Goal: Transaction & Acquisition: Purchase product/service

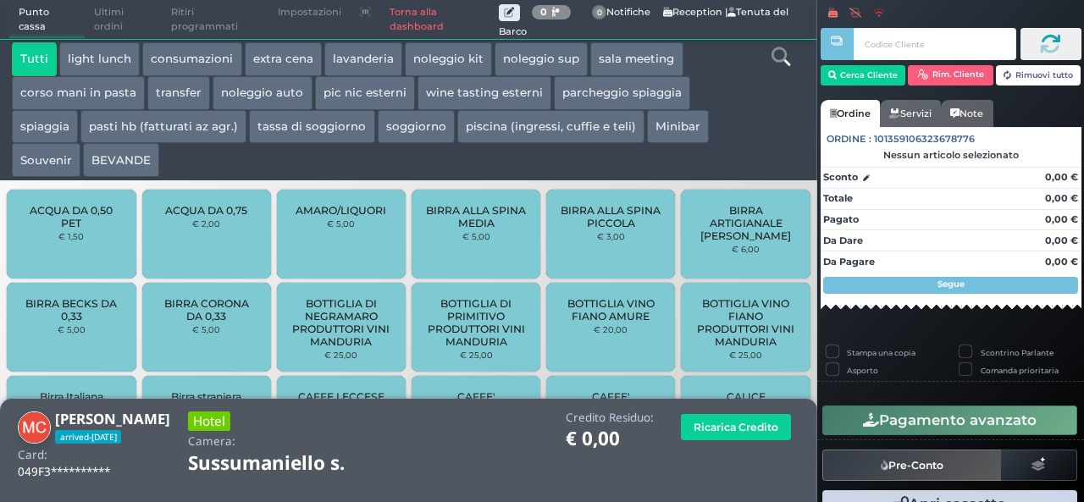
click at [546, 231] on div "BIRRA ALLA SPINA PICCOLA € 3,00" at bounding box center [610, 234] width 129 height 89
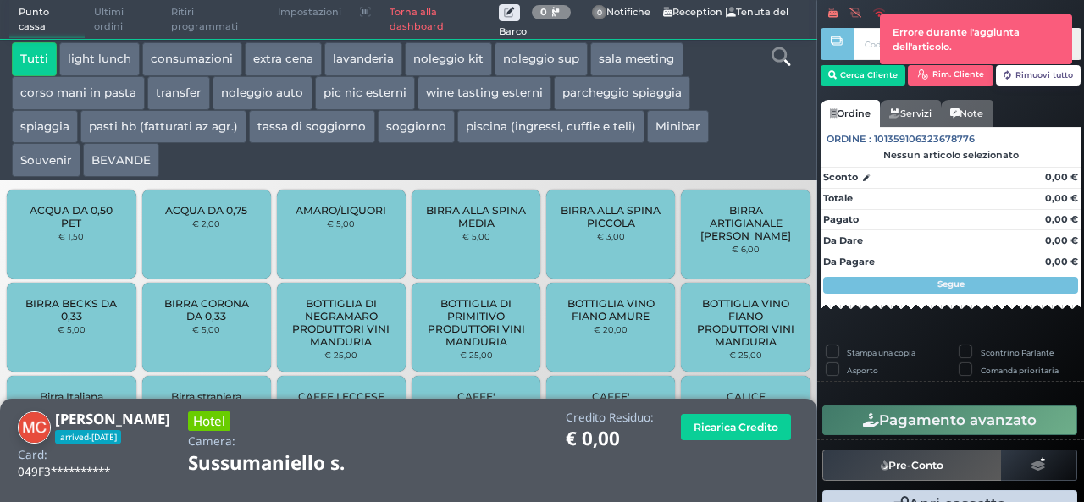
click at [403, 14] on link "Torna alla dashboard" at bounding box center [439, 20] width 118 height 38
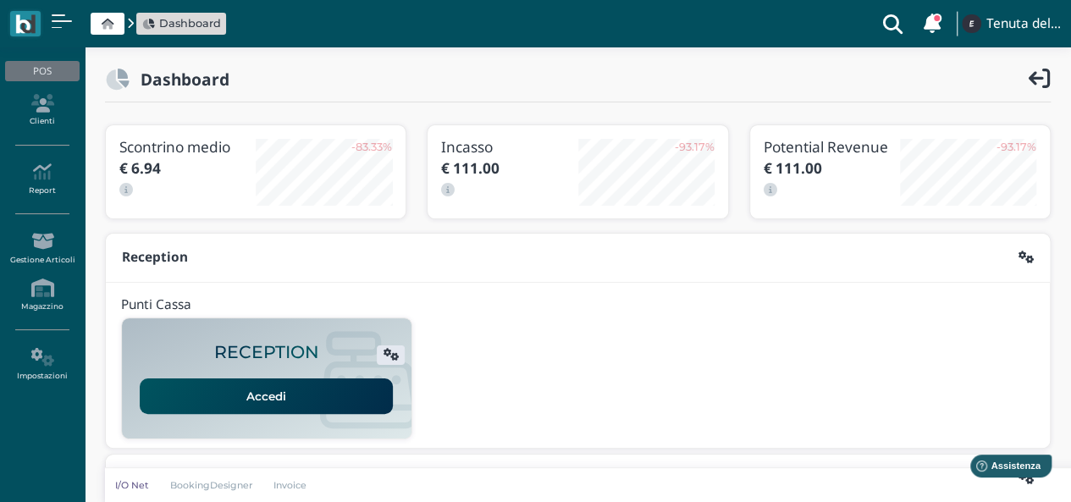
click at [289, 399] on link "Accedi" at bounding box center [266, 396] width 253 height 36
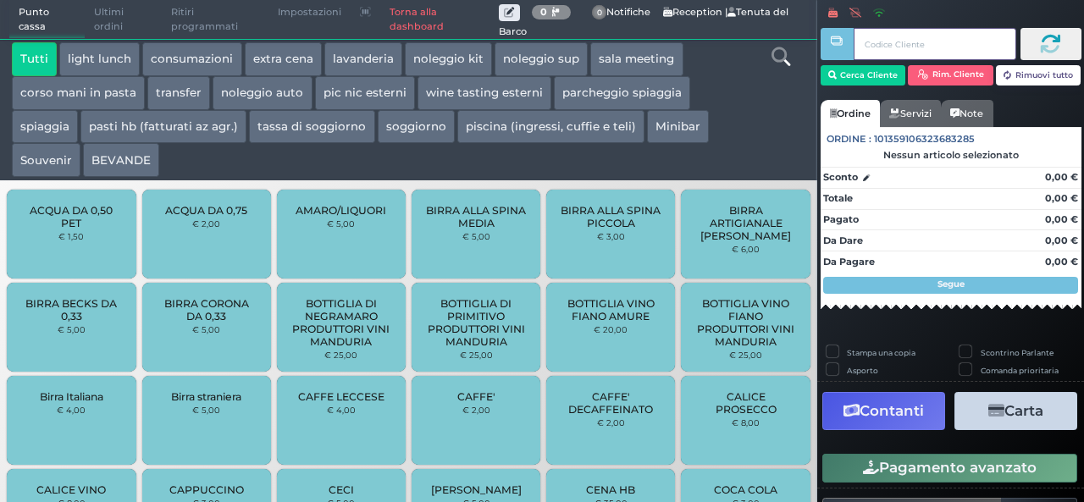
scroll to position [483, 0]
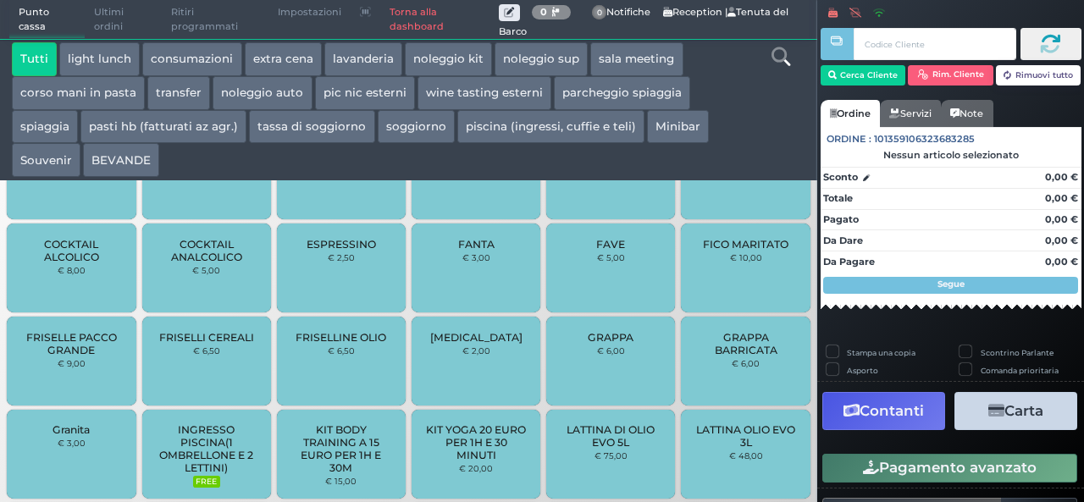
click at [144, 168] on button "BEVANDE" at bounding box center [121, 160] width 76 height 34
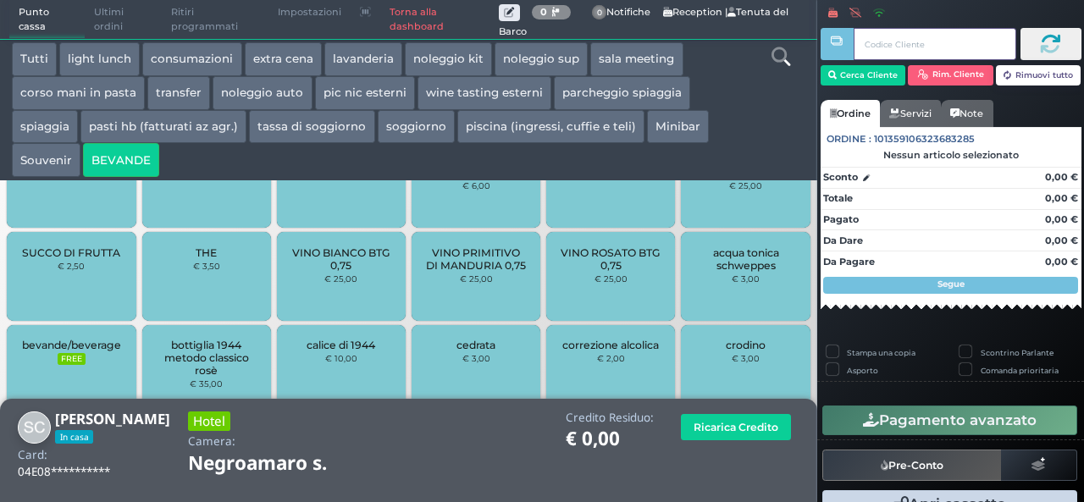
scroll to position [762, 0]
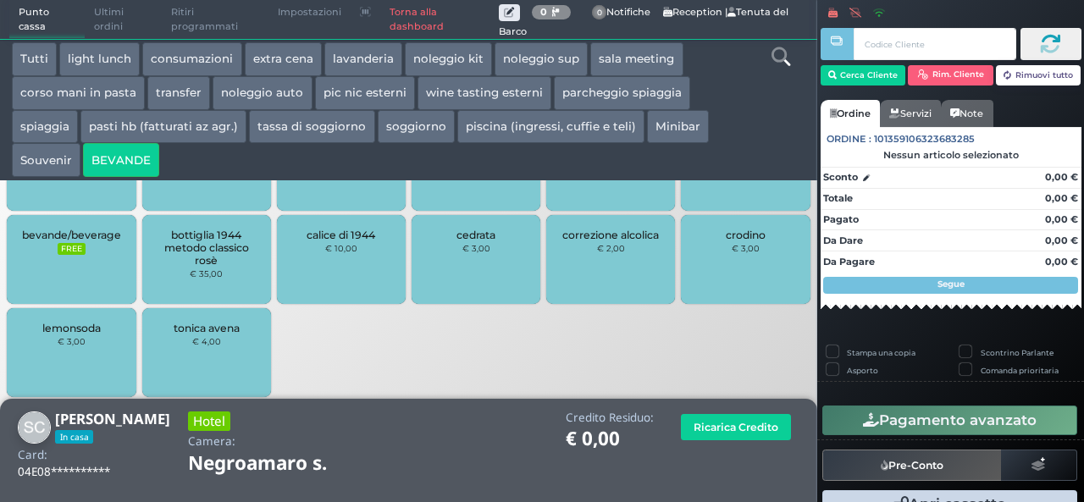
click at [80, 254] on small "FREE" at bounding box center [71, 249] width 27 height 12
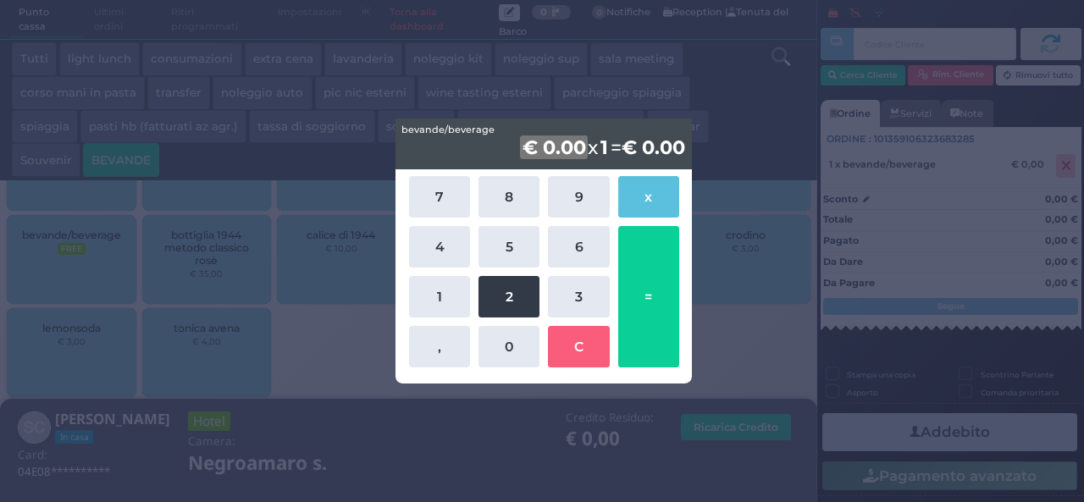
click at [510, 290] on button "2" at bounding box center [508, 296] width 61 height 41
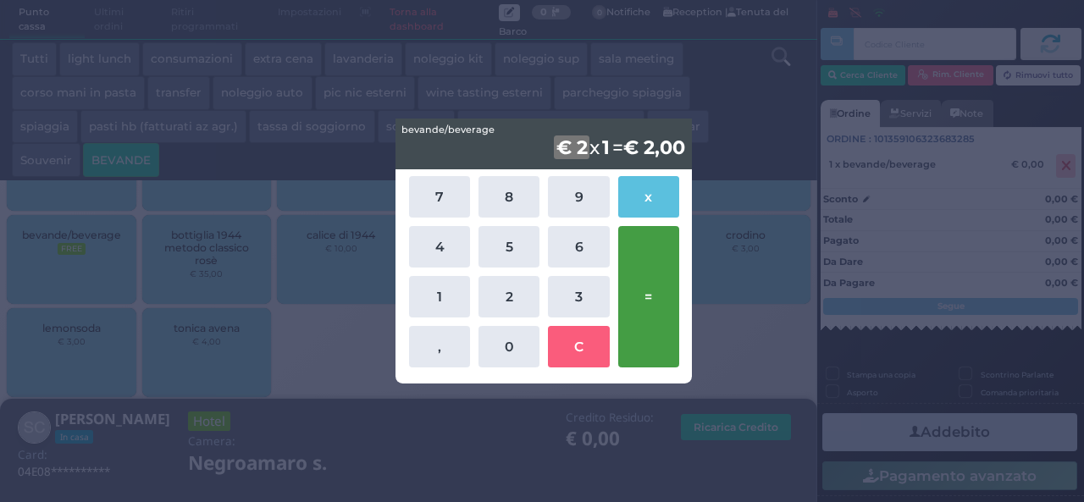
click at [658, 285] on button "=" at bounding box center [648, 296] width 61 height 141
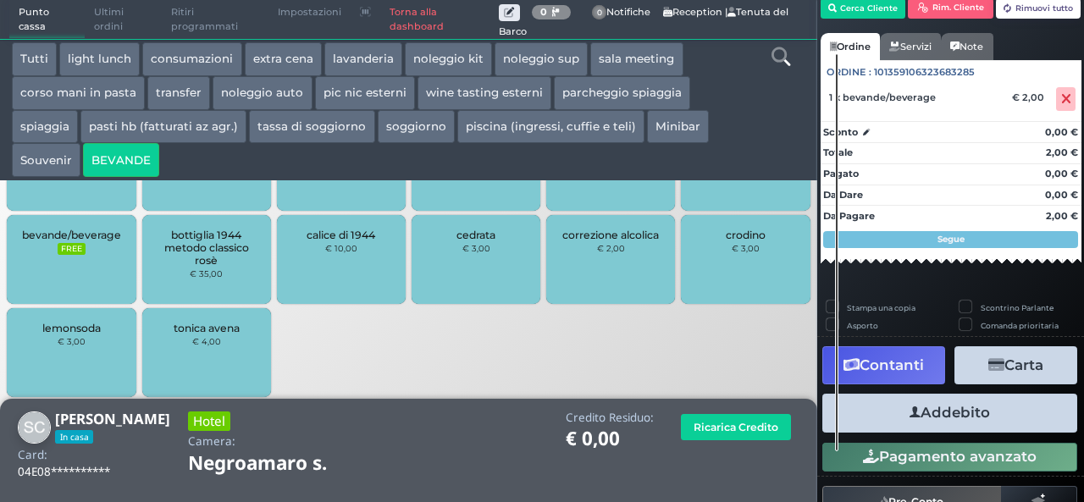
scroll to position [97, 0]
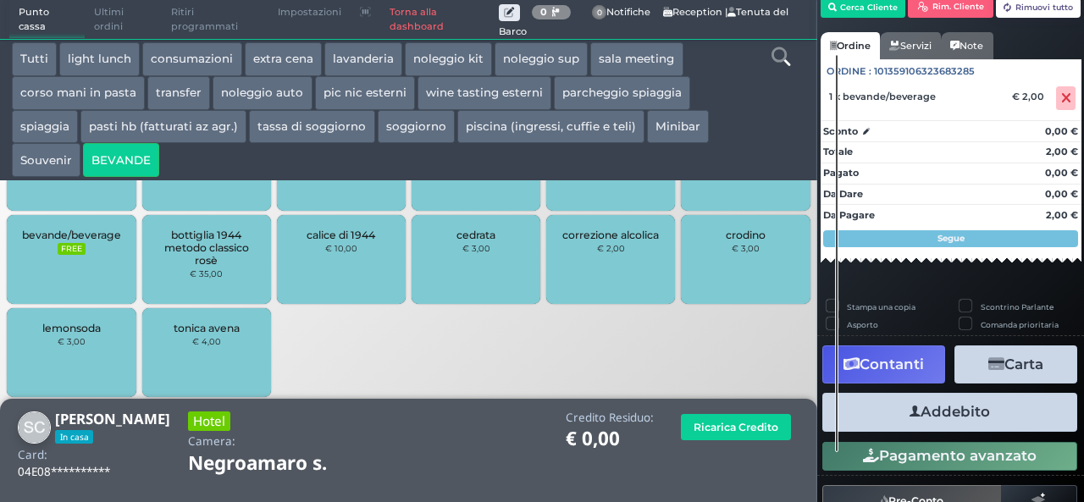
click at [965, 411] on button "Addebito" at bounding box center [949, 412] width 255 height 38
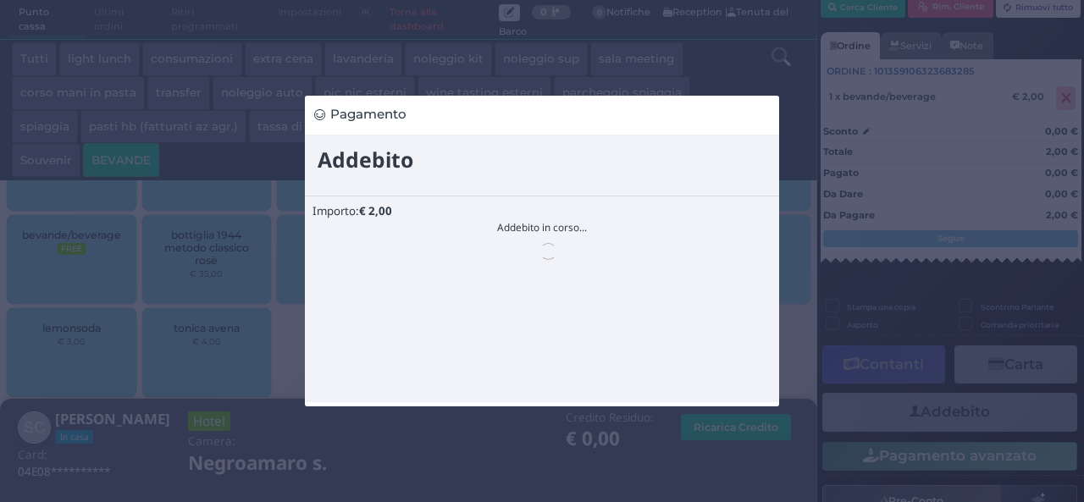
scroll to position [0, 0]
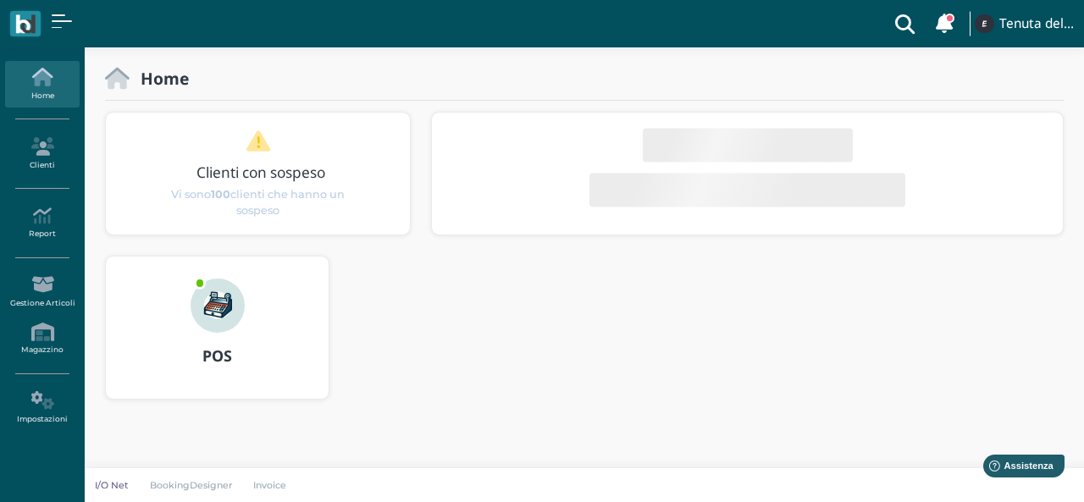
click at [221, 317] on img at bounding box center [217, 306] width 54 height 54
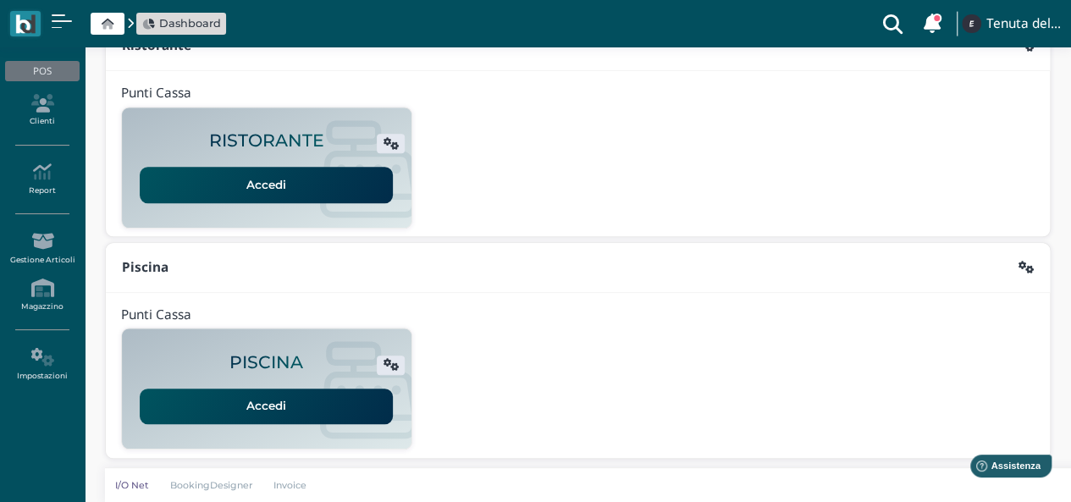
click at [294, 190] on link "Accedi" at bounding box center [266, 185] width 253 height 36
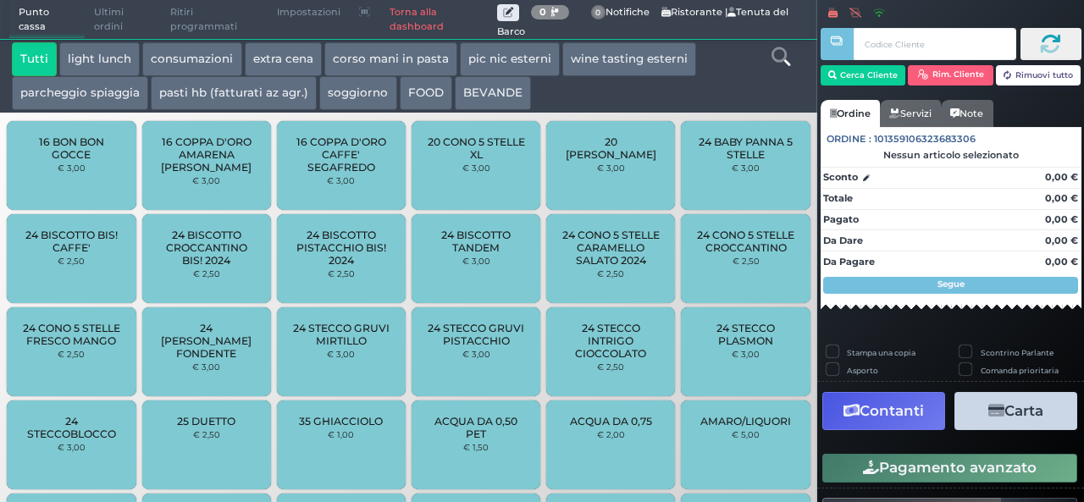
click at [274, 67] on button "extra cena" at bounding box center [283, 59] width 77 height 34
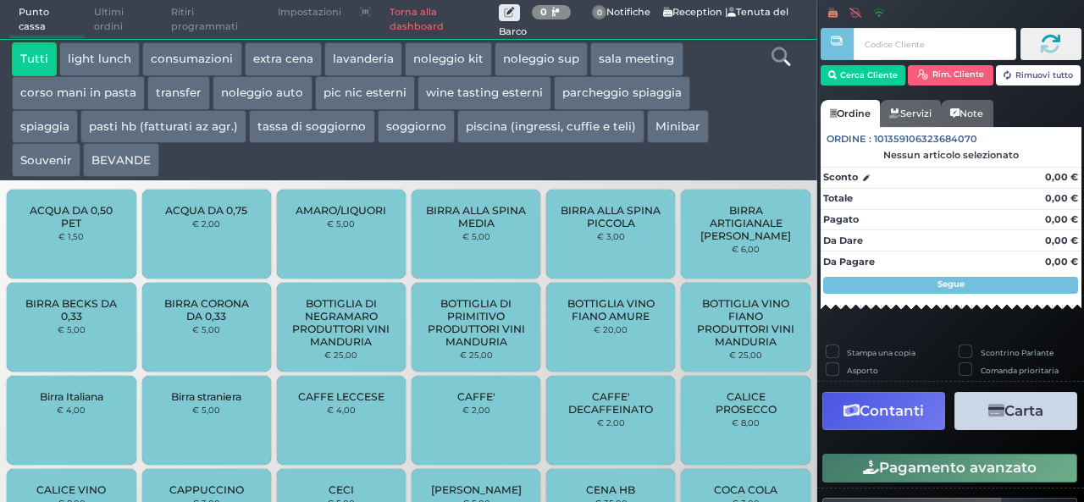
click at [124, 163] on button "BEVANDE" at bounding box center [121, 160] width 76 height 34
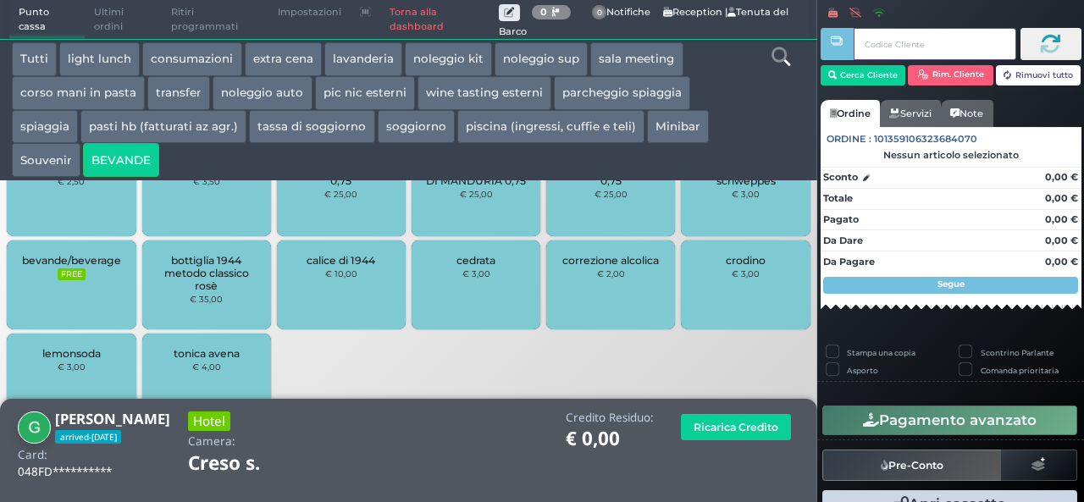
scroll to position [762, 0]
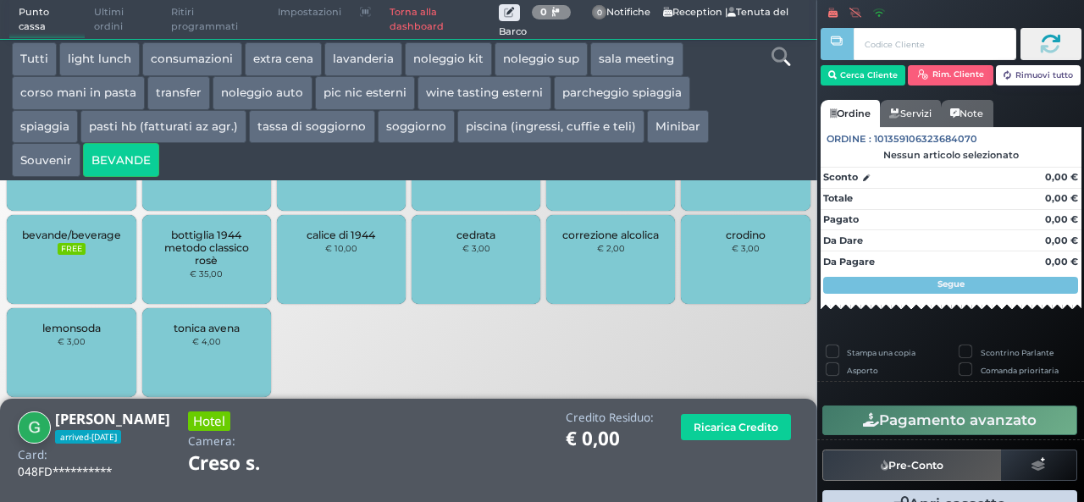
click at [60, 248] on small "FREE" at bounding box center [71, 249] width 27 height 12
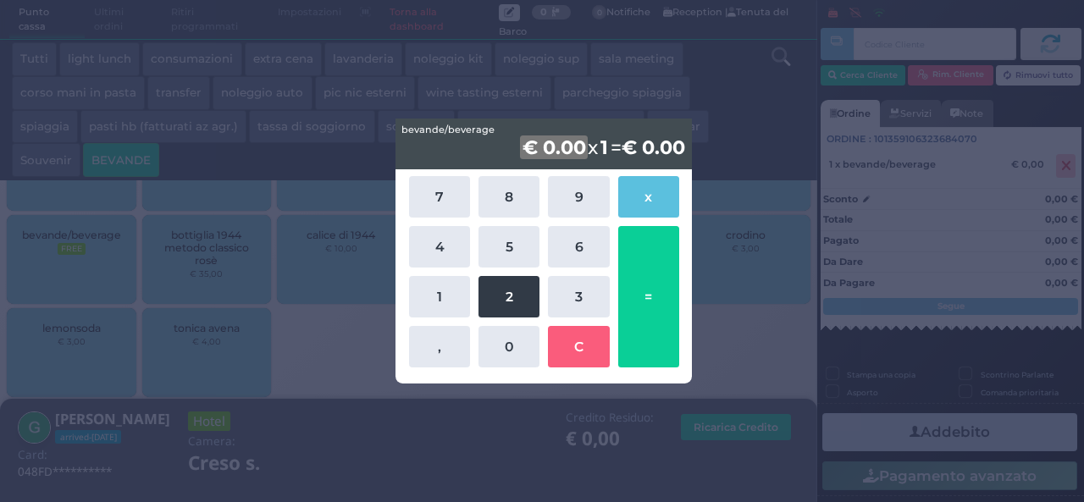
click at [520, 299] on button "2" at bounding box center [508, 296] width 61 height 41
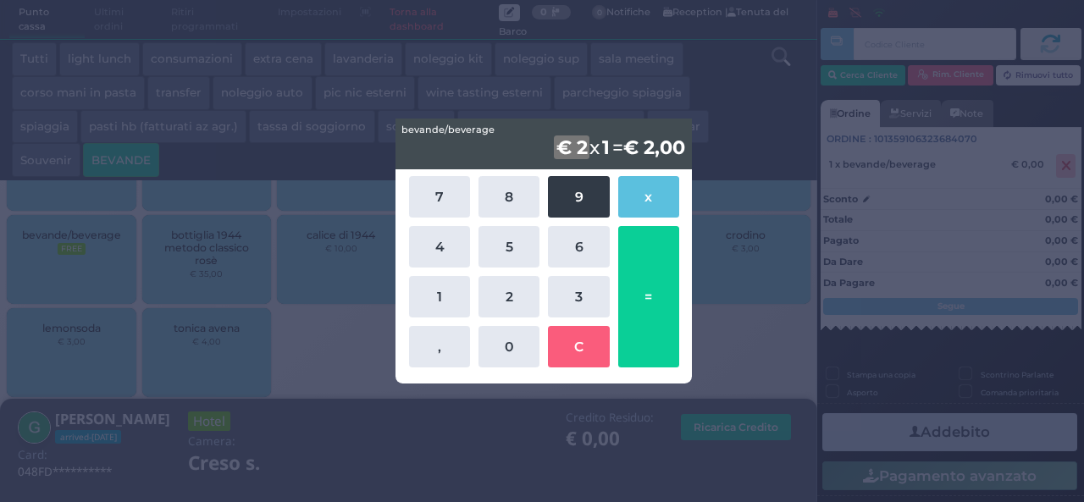
click at [573, 187] on button "9" at bounding box center [578, 196] width 61 height 41
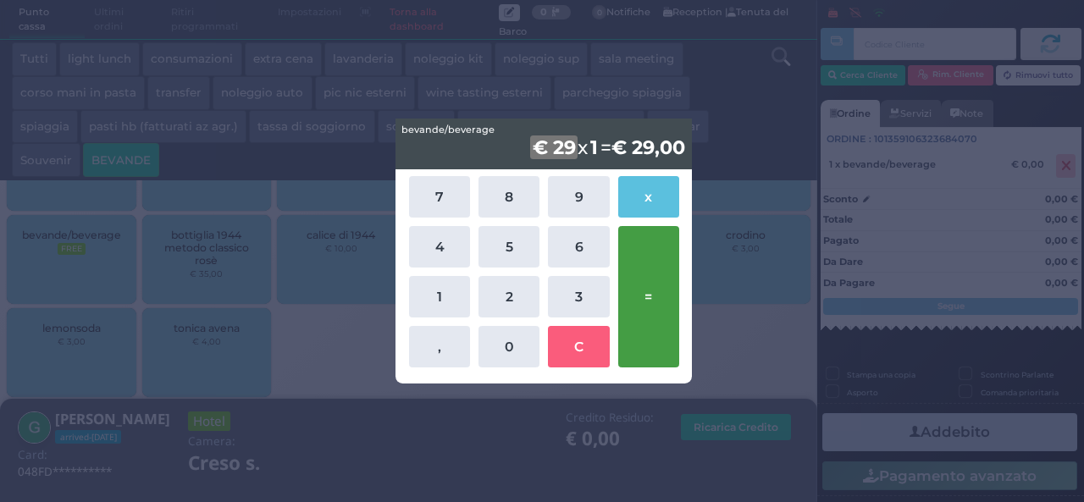
click at [653, 287] on button "=" at bounding box center [648, 296] width 61 height 141
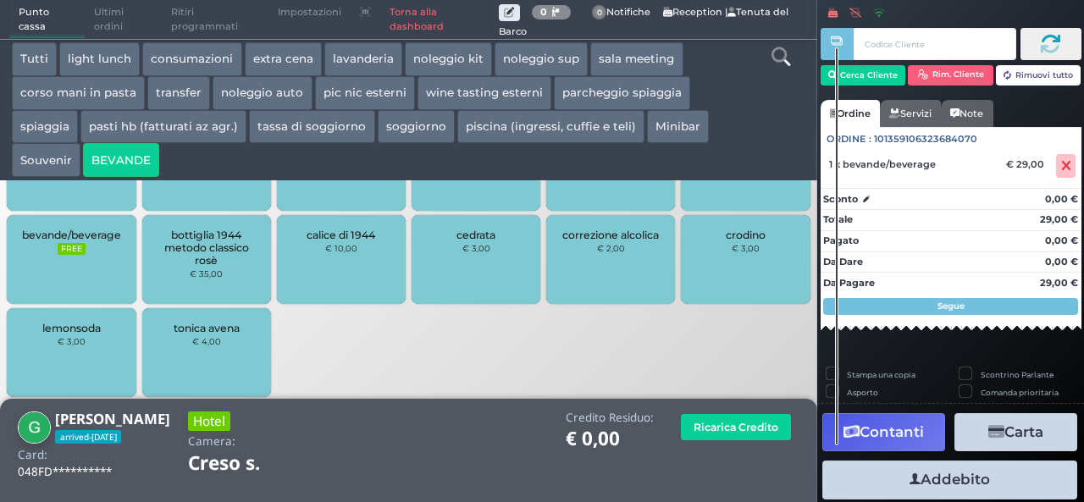
scroll to position [97, 0]
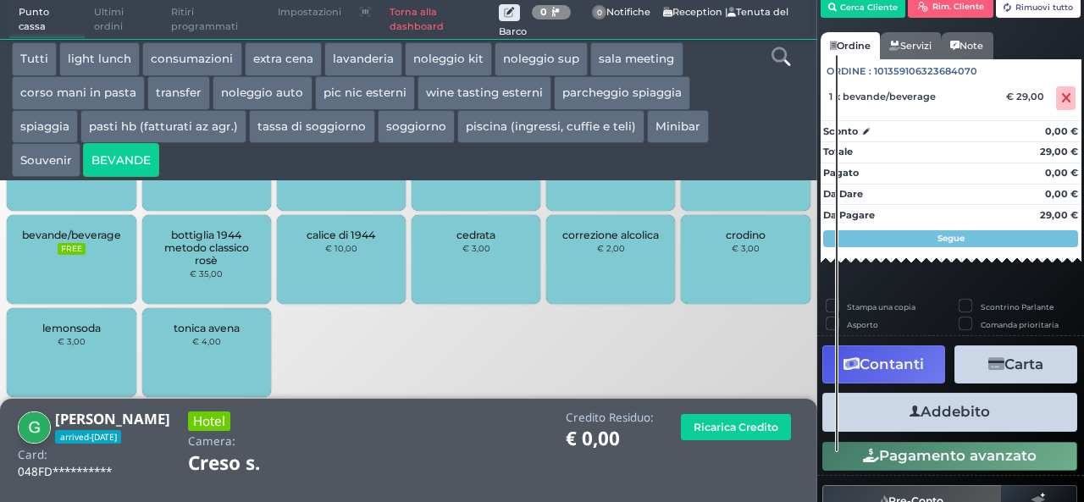
click at [938, 413] on button "Addebito" at bounding box center [949, 412] width 255 height 38
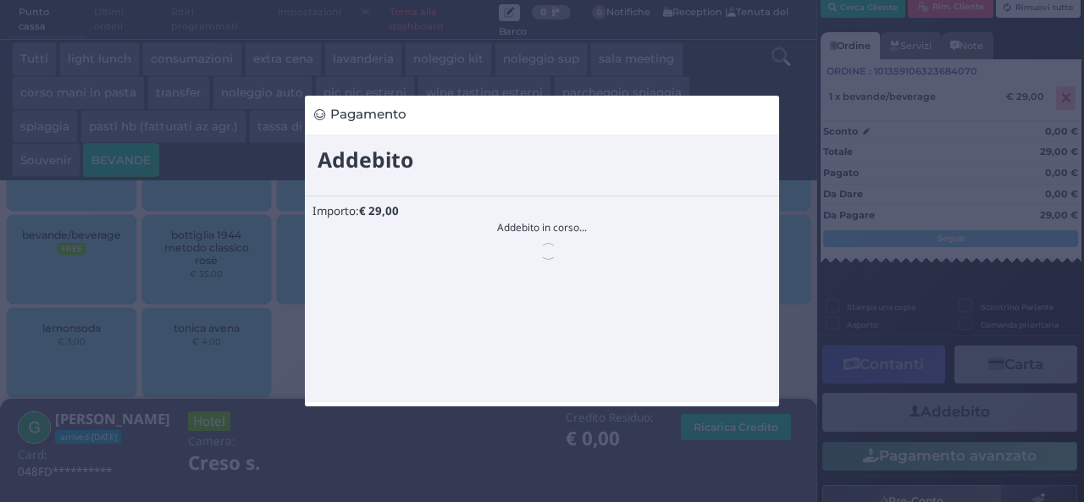
scroll to position [0, 0]
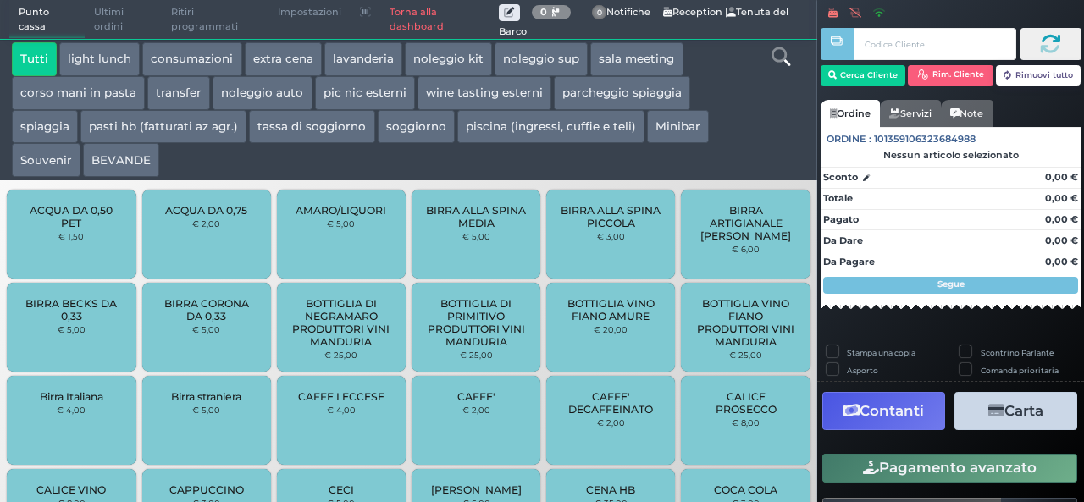
click at [116, 162] on button "BEVANDE" at bounding box center [121, 160] width 76 height 34
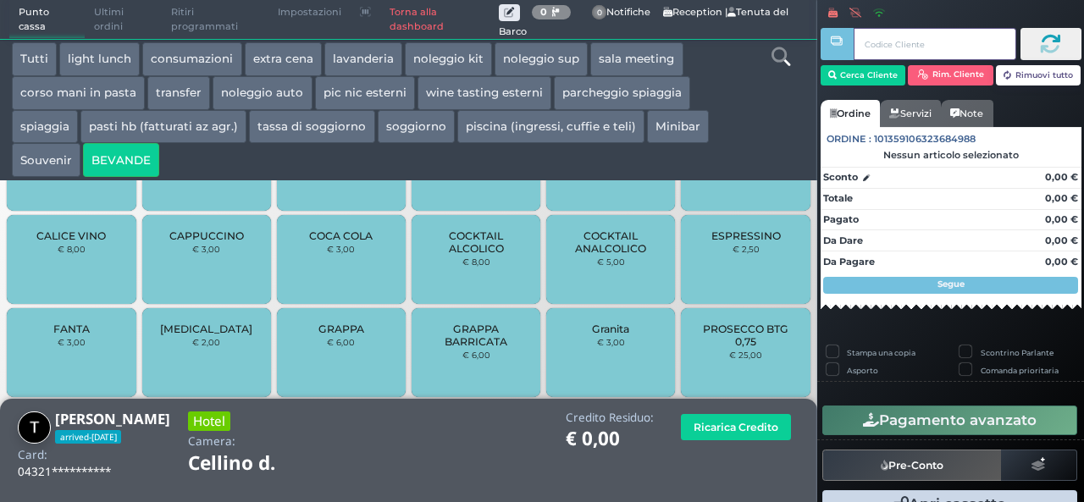
scroll to position [762, 0]
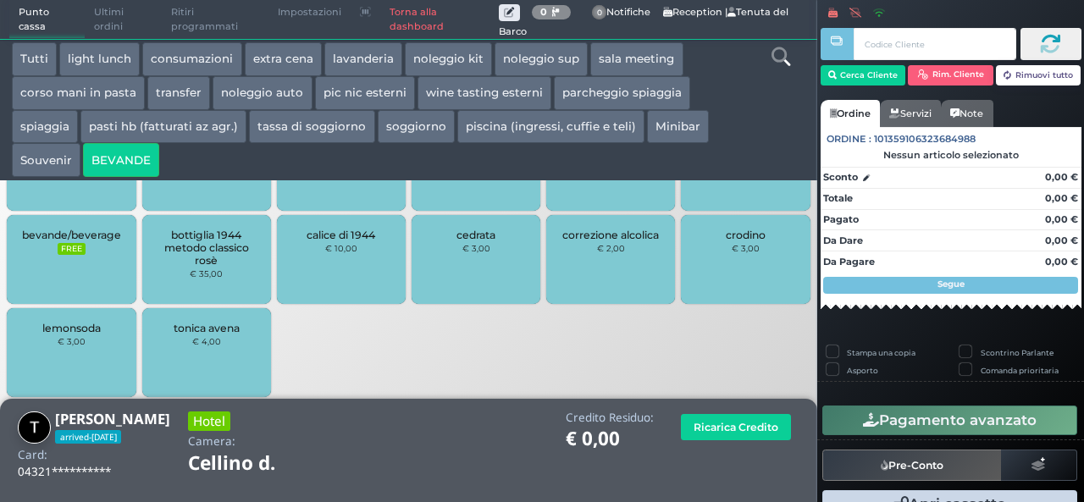
click at [79, 259] on div "bevande/beverage FREE" at bounding box center [71, 259] width 129 height 89
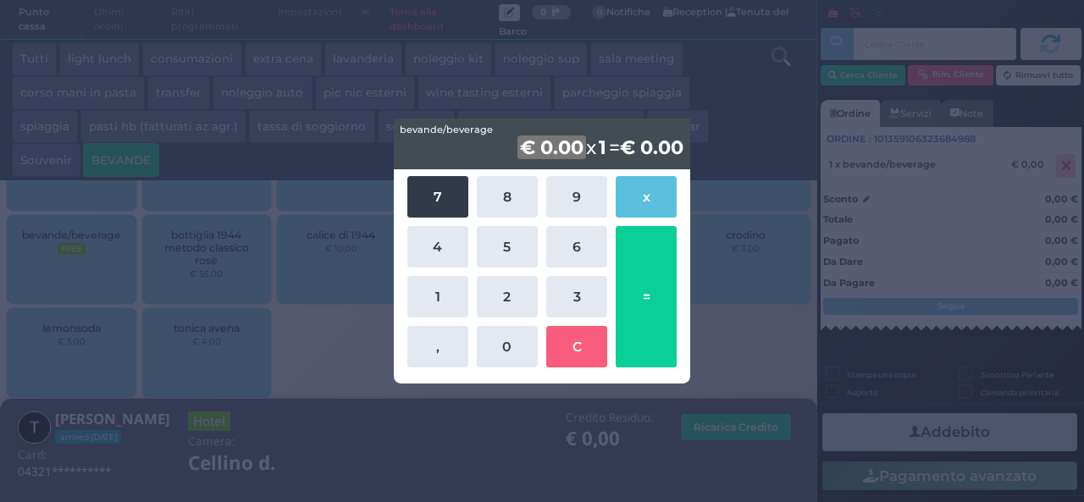
click at [452, 194] on button "7" at bounding box center [437, 196] width 61 height 41
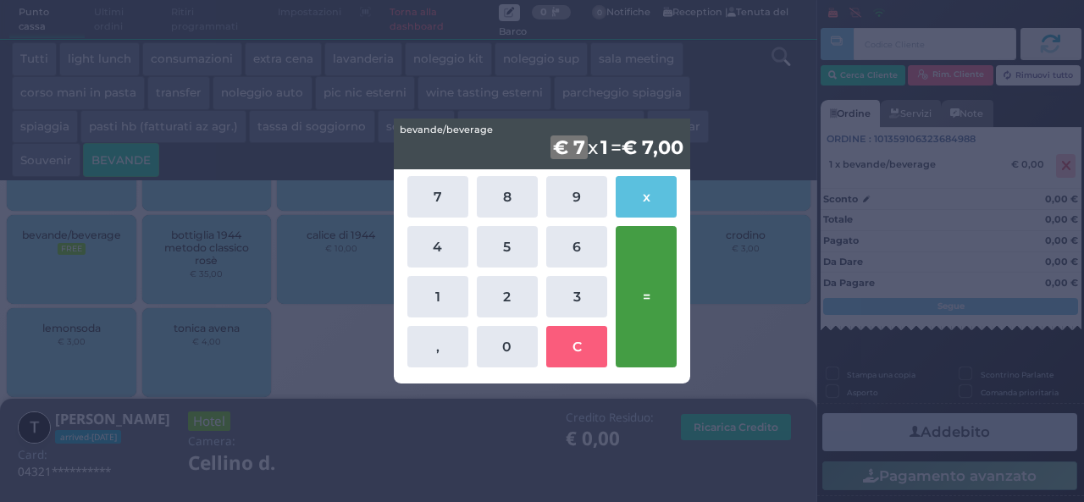
click at [655, 282] on button "=" at bounding box center [645, 296] width 61 height 141
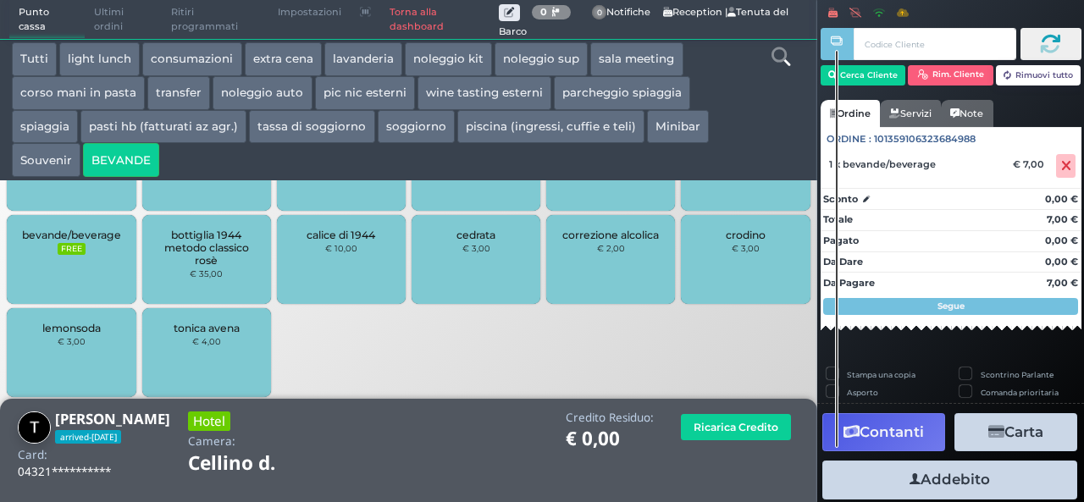
scroll to position [97, 0]
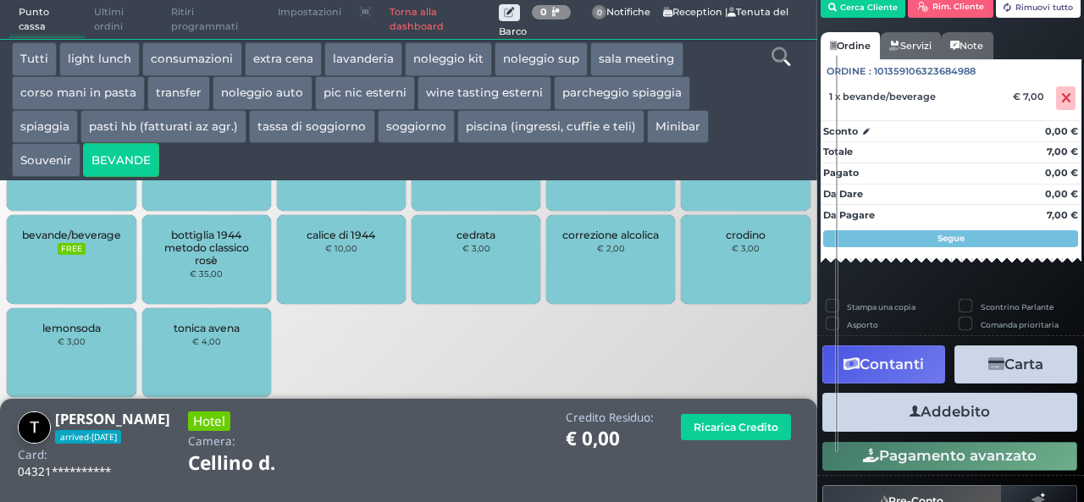
click at [965, 409] on button "Addebito" at bounding box center [949, 412] width 255 height 38
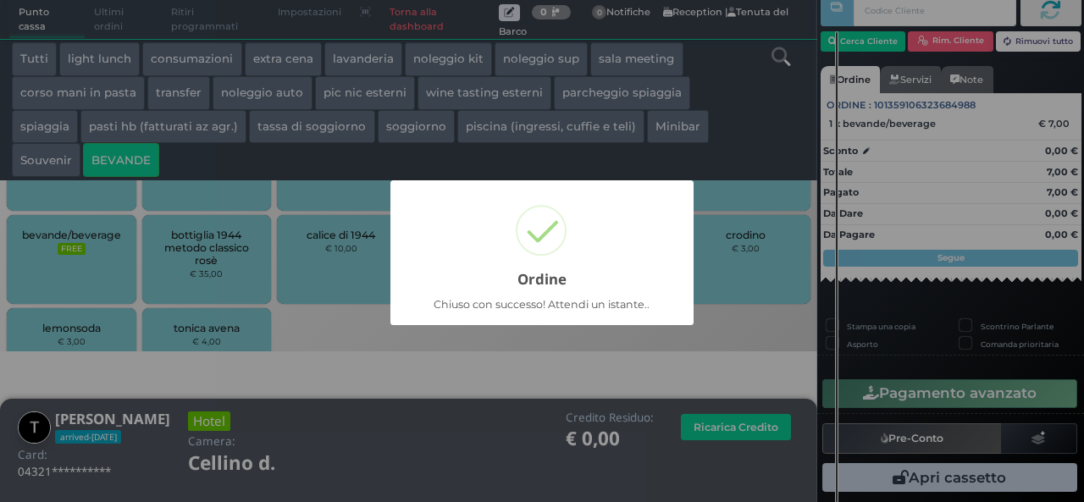
scroll to position [48, 0]
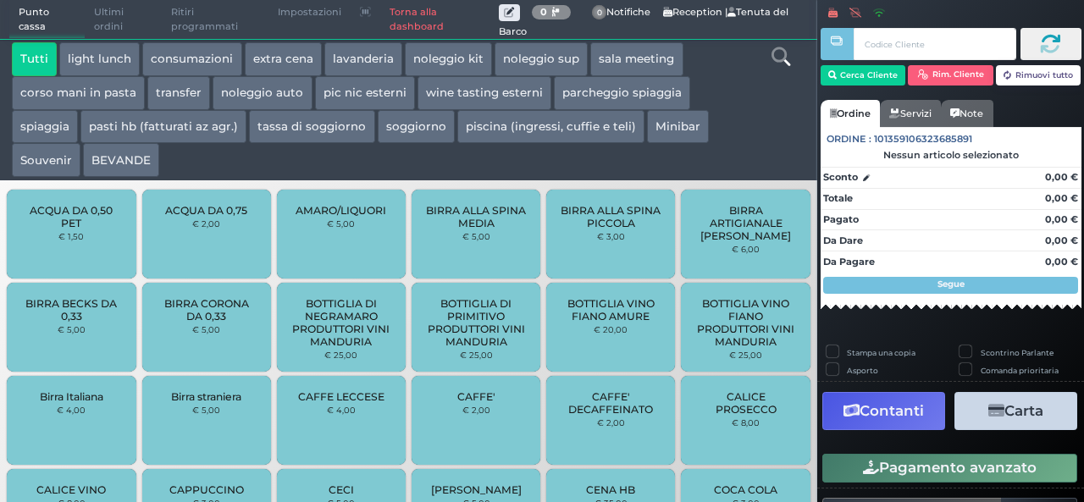
click at [287, 55] on button "extra cena" at bounding box center [283, 59] width 77 height 34
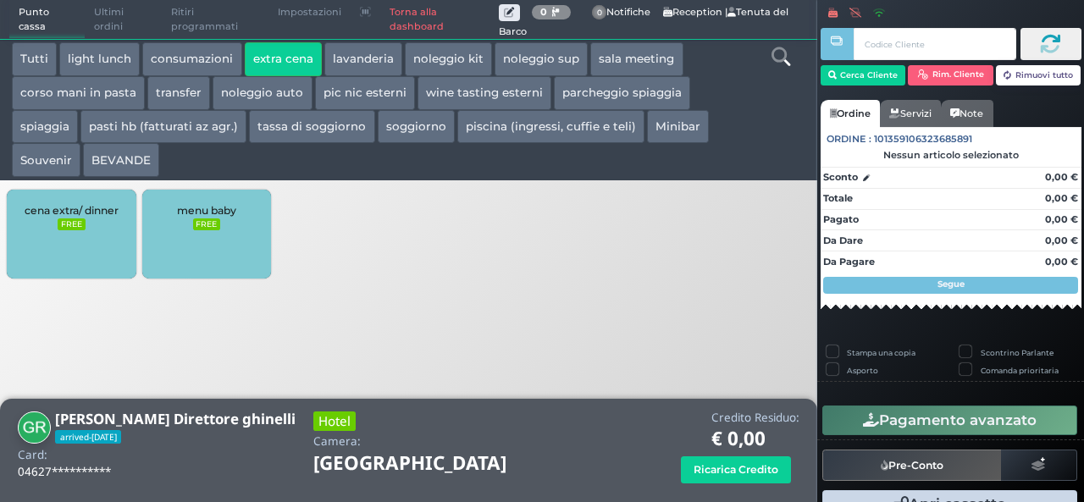
click at [97, 240] on div "cena extra/ dinner FREE" at bounding box center [71, 234] width 129 height 89
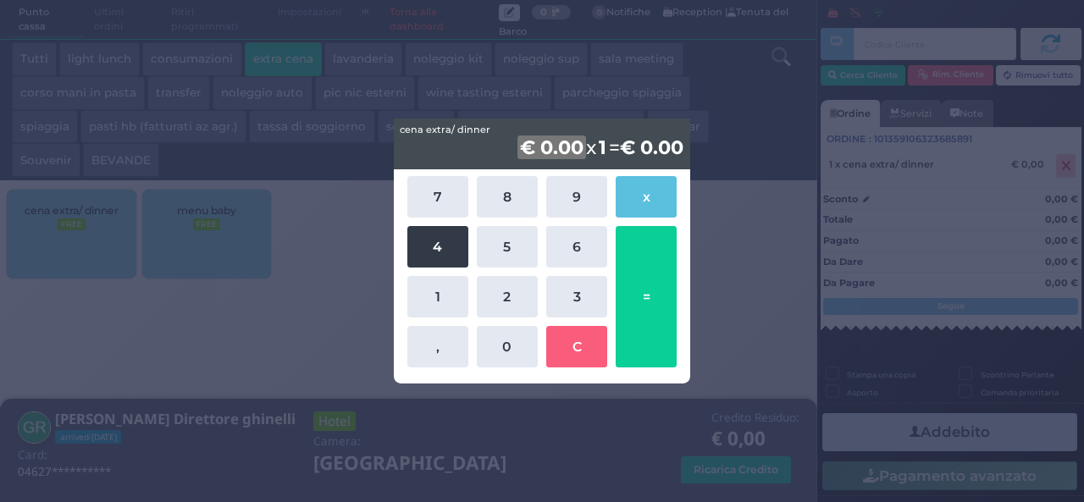
click at [450, 250] on button "4" at bounding box center [437, 246] width 61 height 41
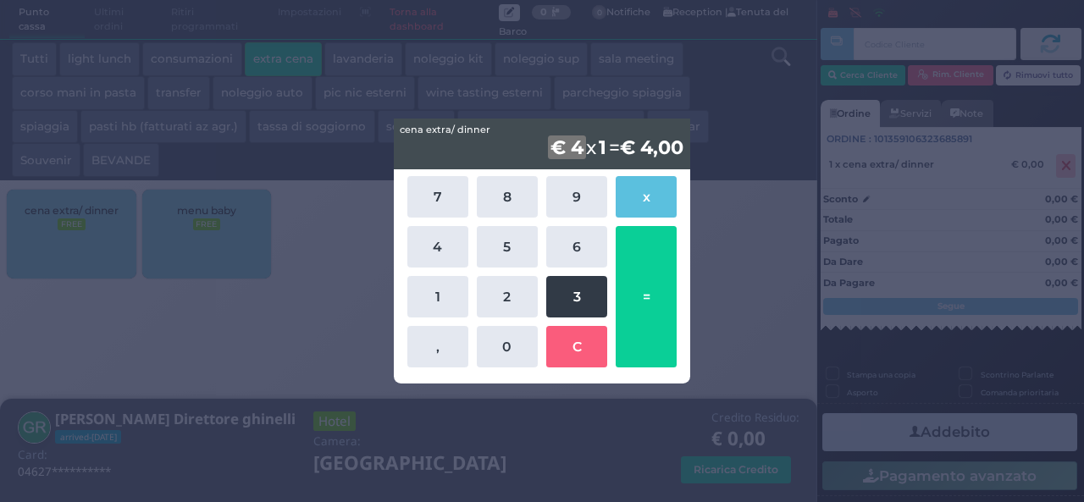
drag, startPoint x: 500, startPoint y: 250, endPoint x: 551, endPoint y: 285, distance: 62.0
click at [501, 250] on button "5" at bounding box center [507, 246] width 61 height 41
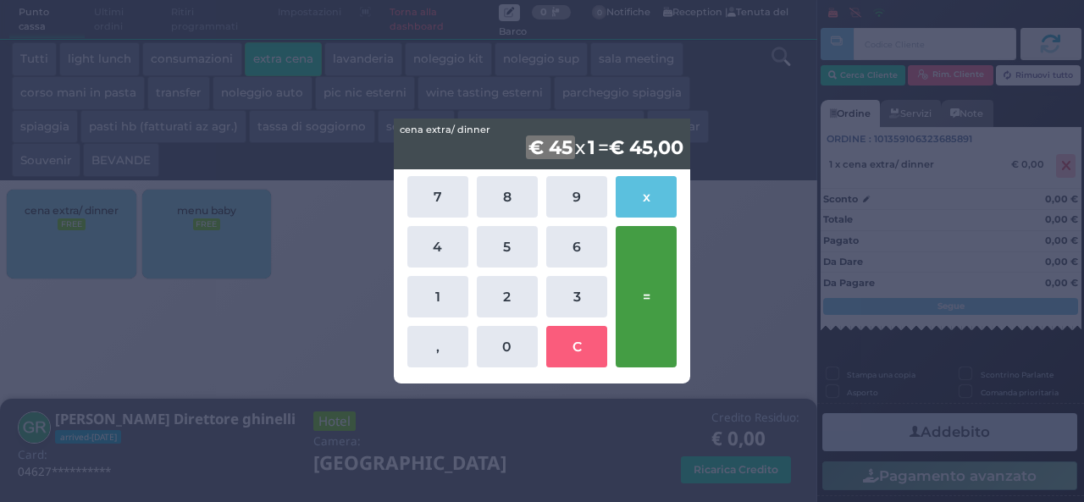
click at [657, 293] on button "=" at bounding box center [645, 296] width 61 height 141
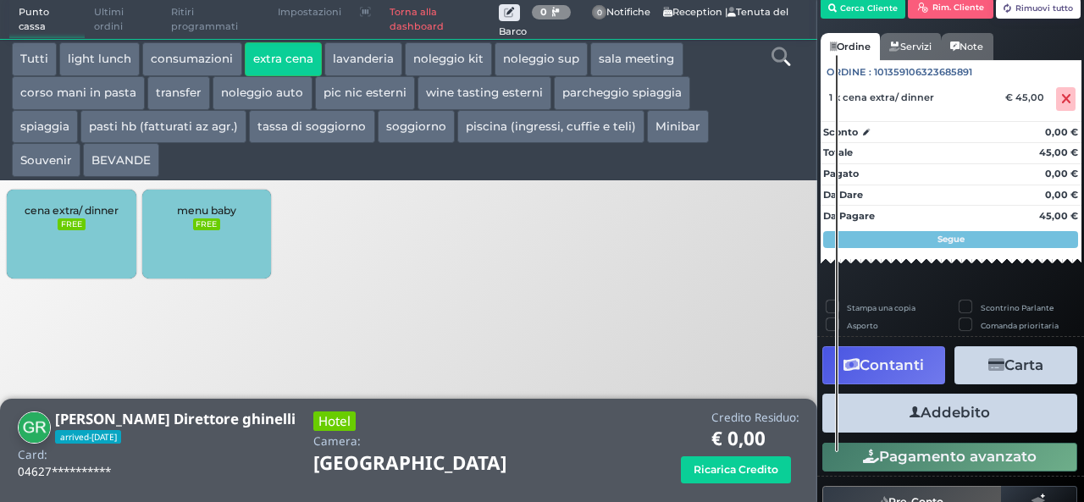
scroll to position [97, 0]
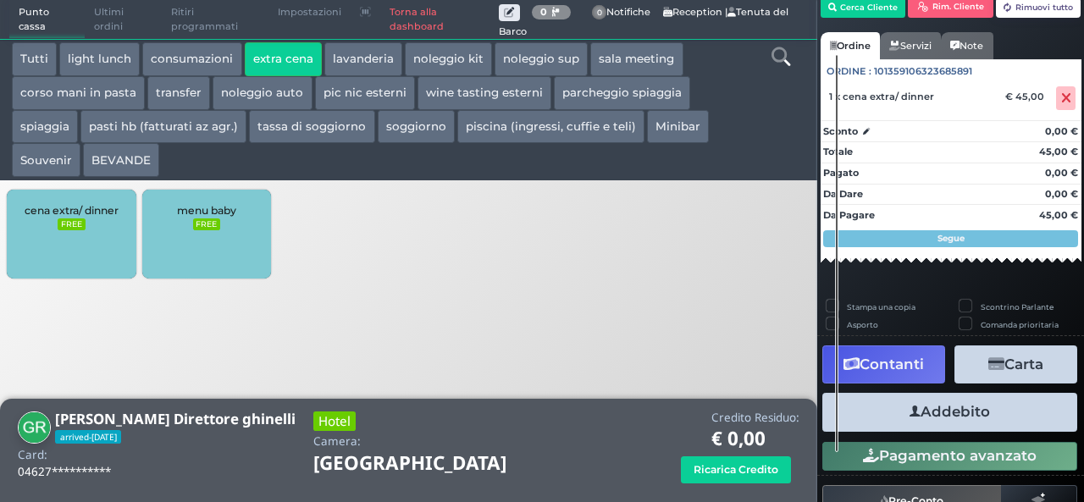
click at [974, 413] on button "Addebito" at bounding box center [949, 412] width 255 height 38
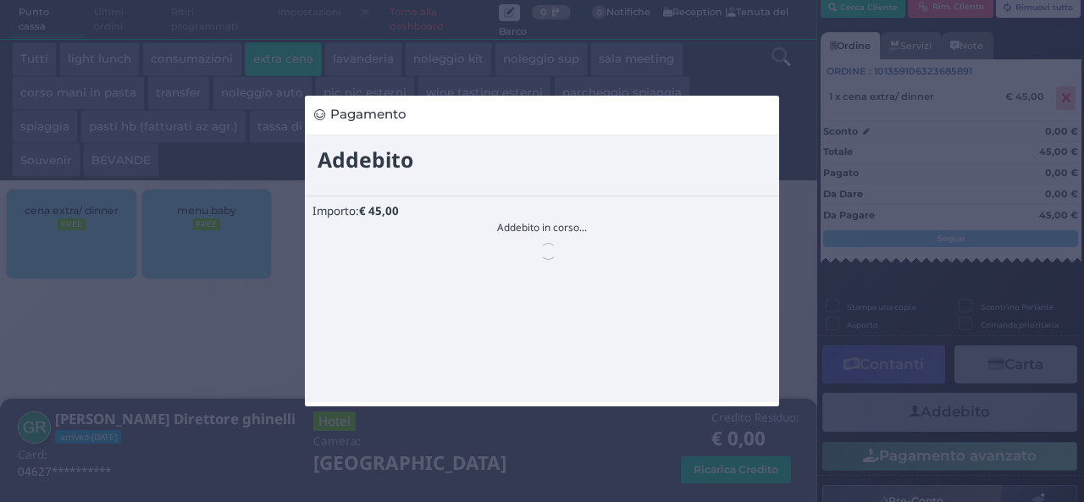
scroll to position [0, 0]
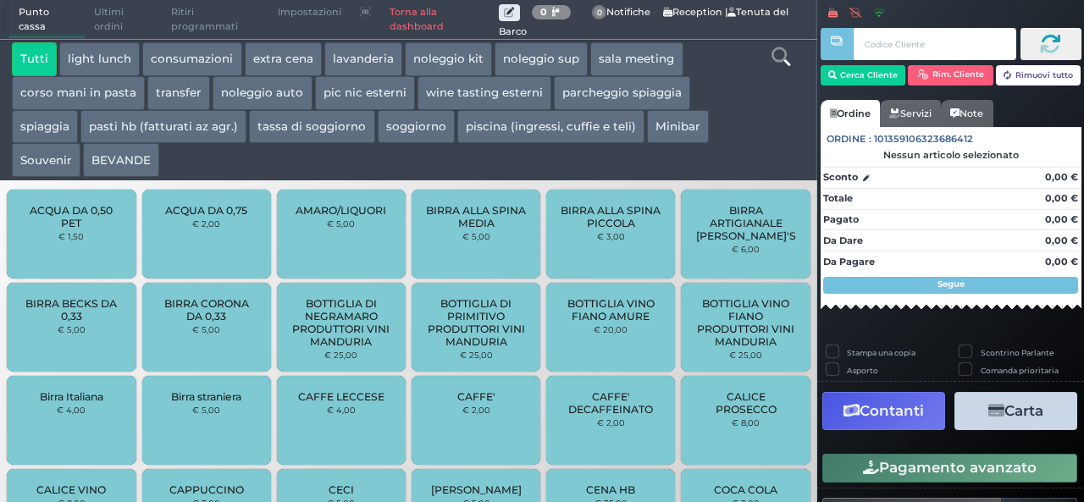
click at [284, 55] on button "extra cena" at bounding box center [283, 59] width 77 height 34
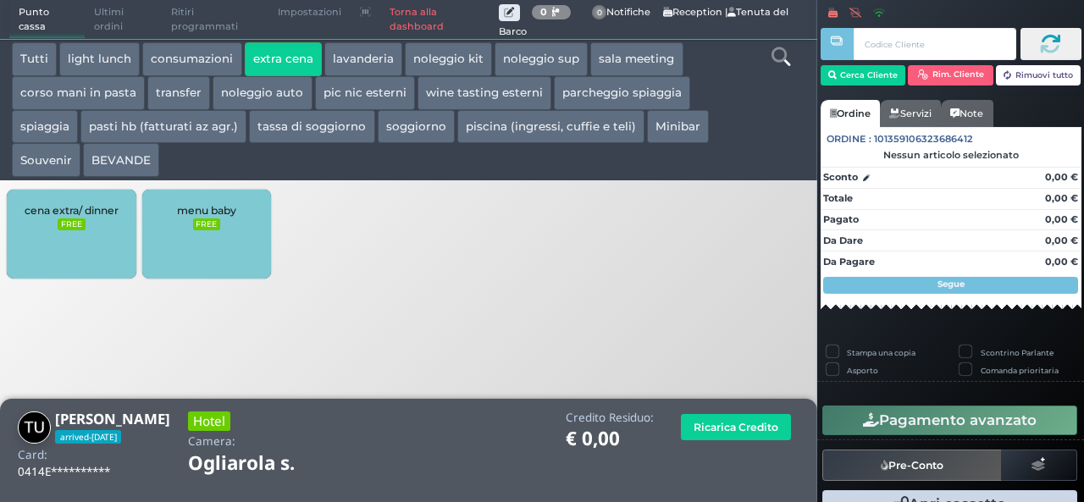
click at [91, 235] on div "cena extra/ dinner FREE" at bounding box center [71, 234] width 129 height 89
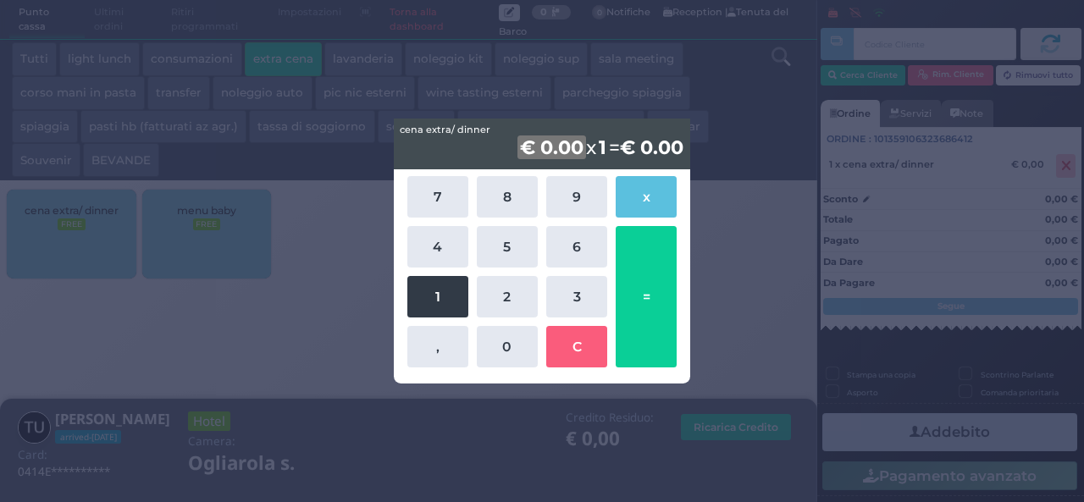
click at [447, 304] on button "1" at bounding box center [437, 296] width 61 height 41
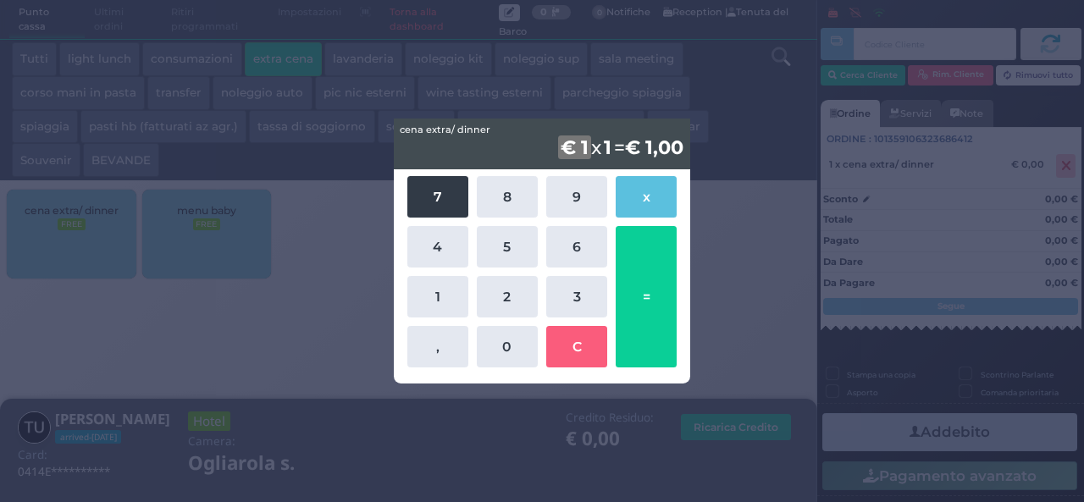
click at [443, 199] on button "7" at bounding box center [437, 196] width 61 height 41
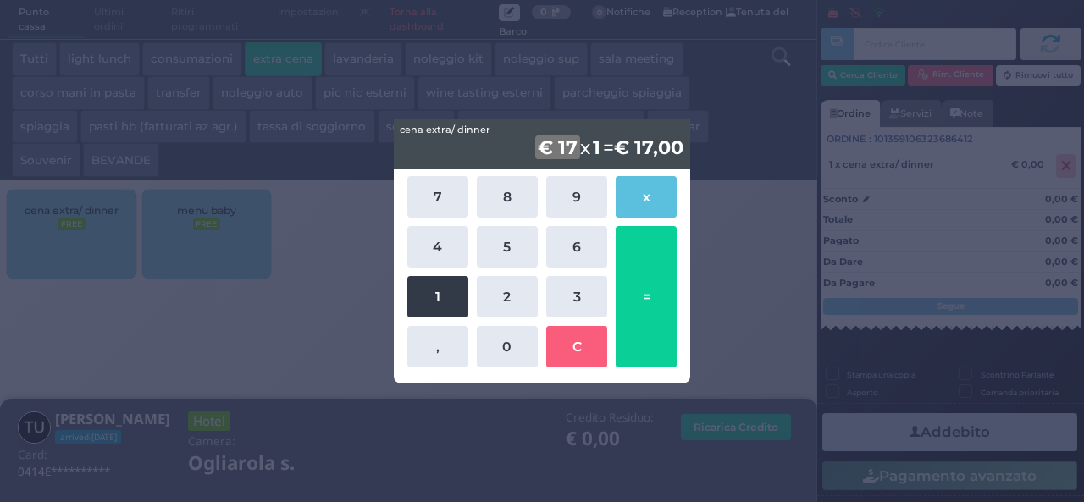
click at [454, 301] on button "1" at bounding box center [437, 296] width 61 height 41
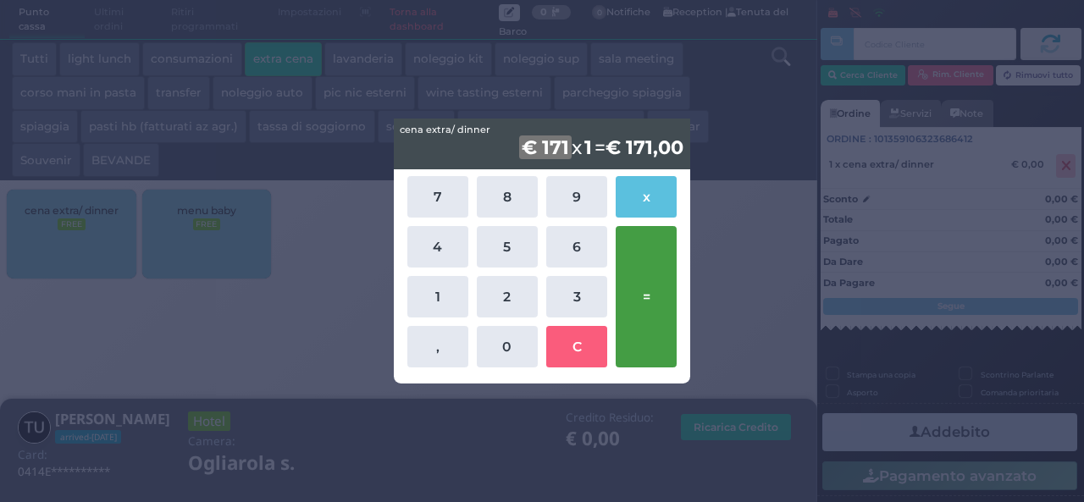
click at [650, 297] on button "=" at bounding box center [645, 296] width 61 height 141
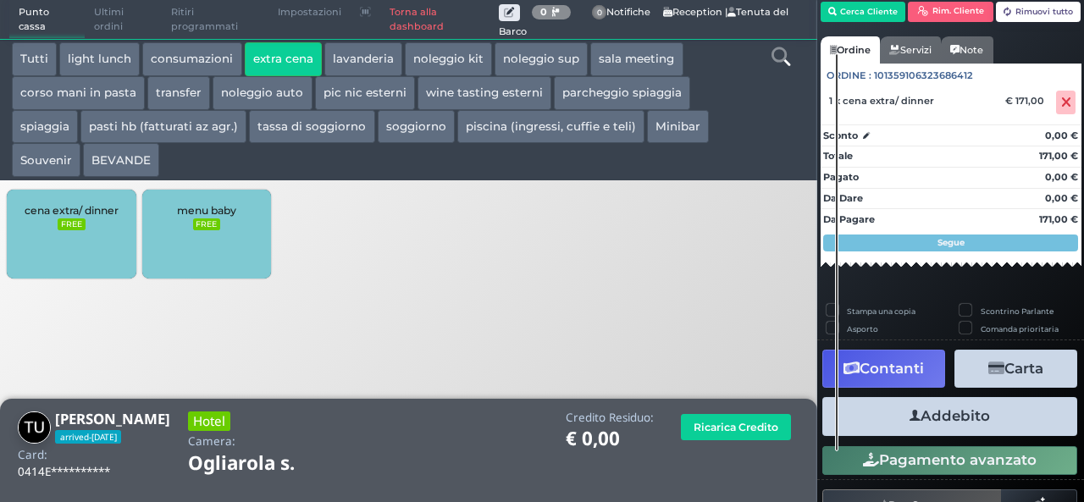
scroll to position [97, 0]
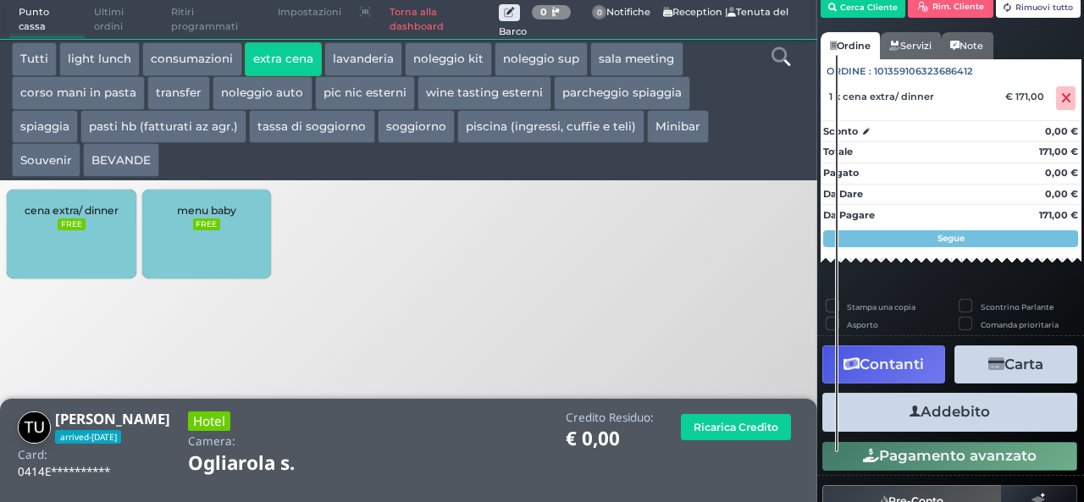
click at [979, 407] on button "Addebito" at bounding box center [949, 412] width 255 height 38
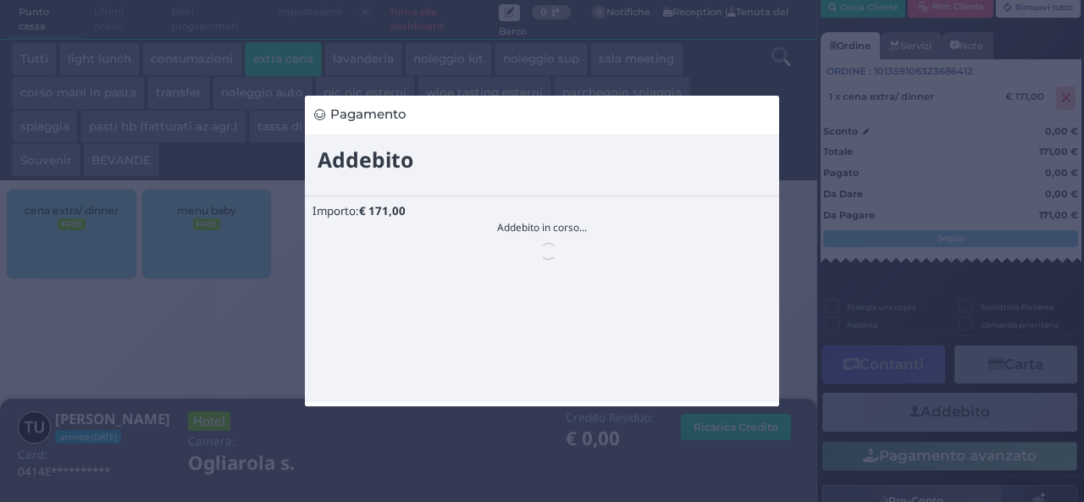
scroll to position [0, 0]
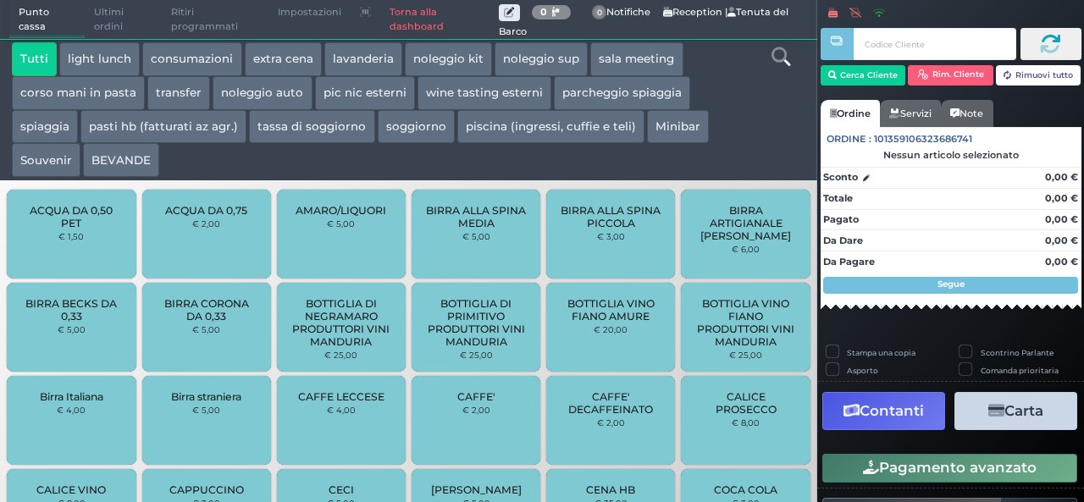
click at [281, 60] on button "extra cena" at bounding box center [283, 59] width 77 height 34
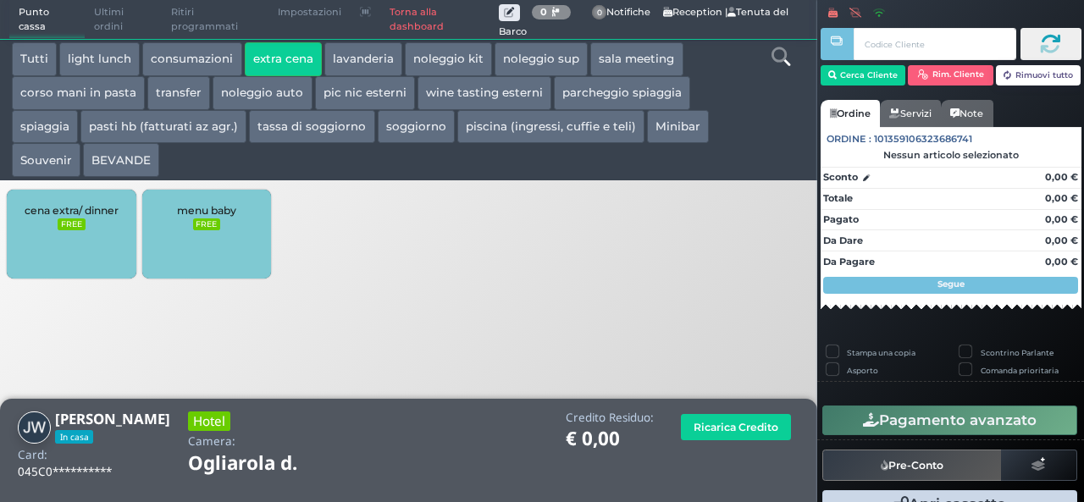
click at [121, 163] on button "BEVANDE" at bounding box center [121, 160] width 76 height 34
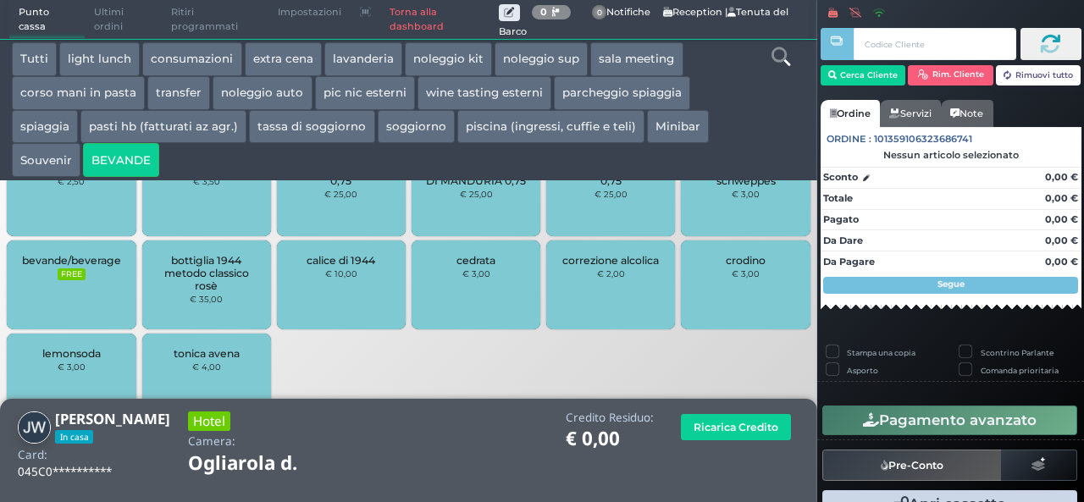
scroll to position [762, 0]
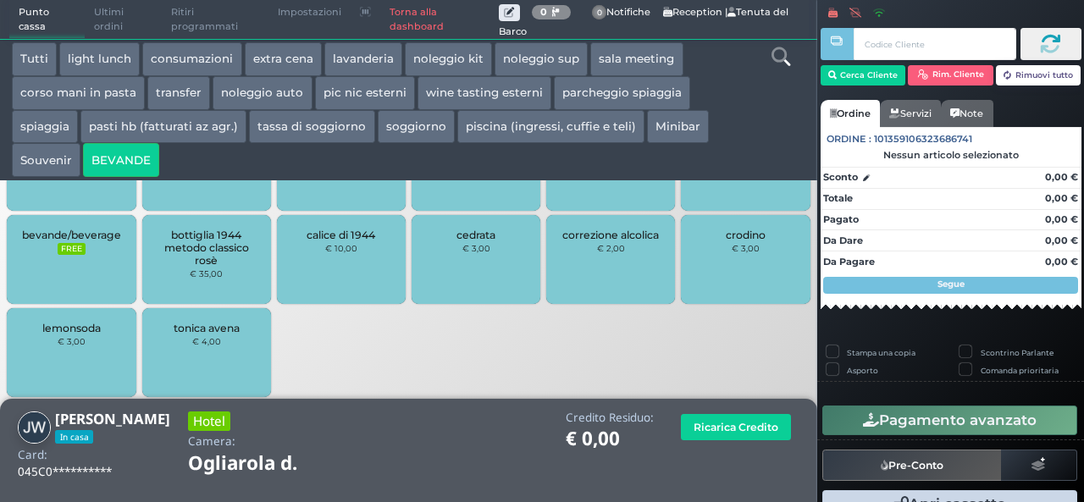
click at [74, 241] on div "bevande/beverage FREE" at bounding box center [71, 259] width 129 height 89
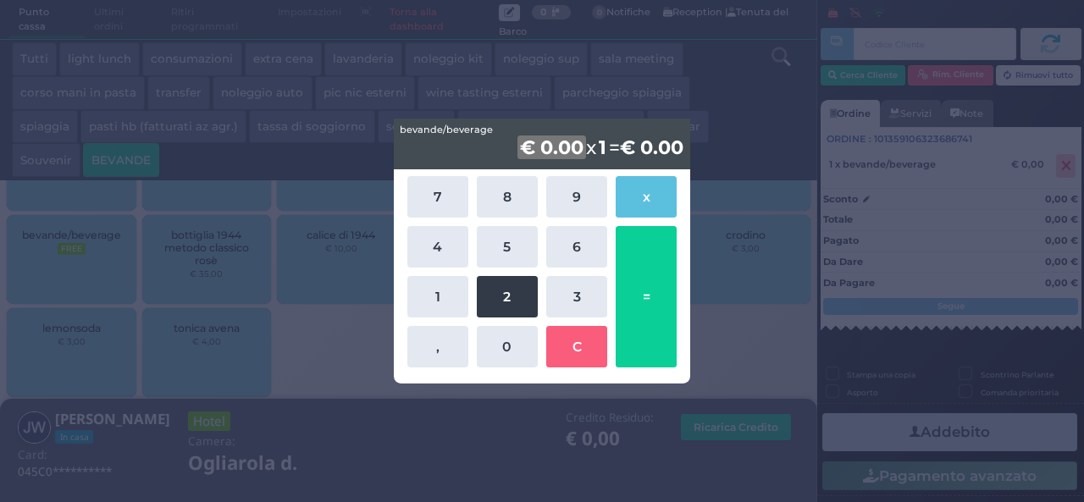
click at [511, 303] on button "2" at bounding box center [507, 296] width 61 height 41
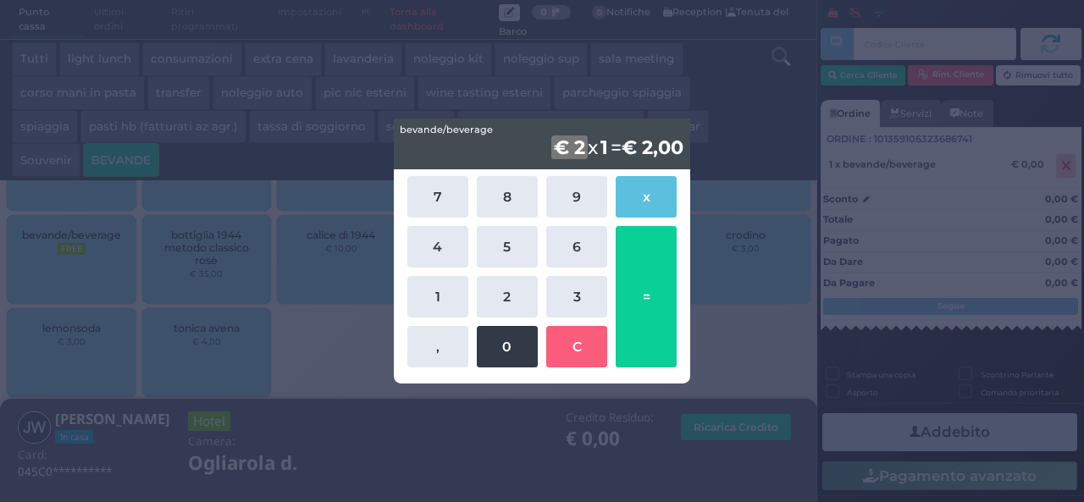
click at [513, 346] on button "0" at bounding box center [507, 346] width 61 height 41
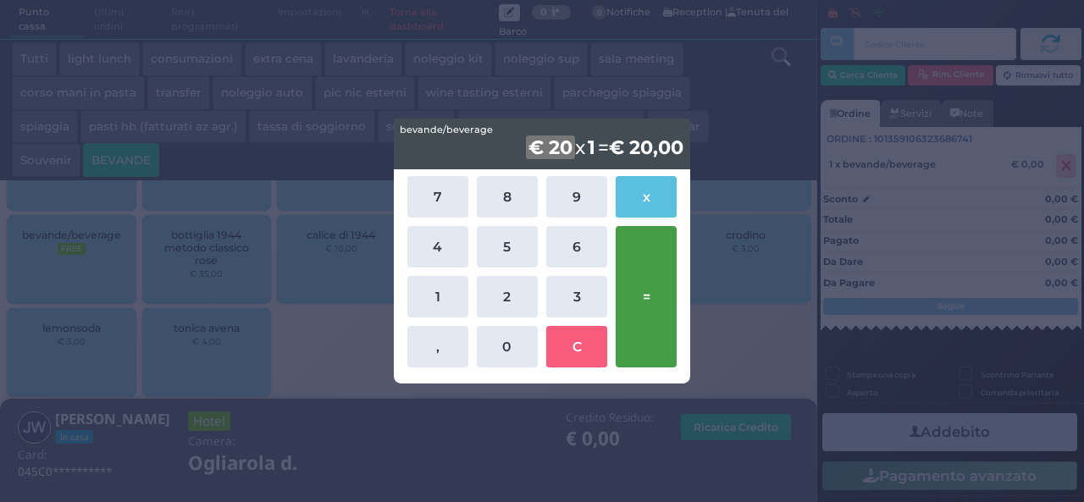
click at [650, 288] on button "=" at bounding box center [645, 296] width 61 height 141
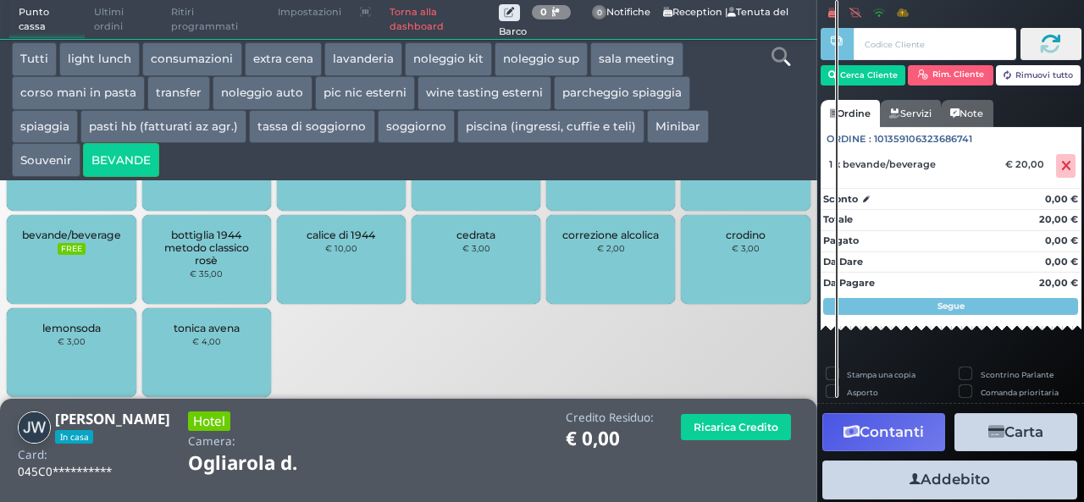
scroll to position [47, 0]
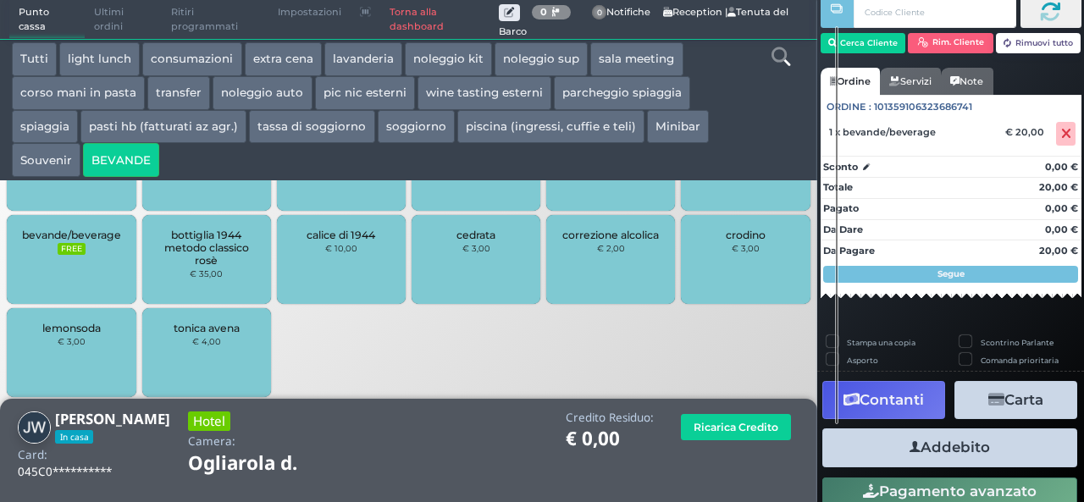
click at [959, 443] on button "Addebito" at bounding box center [949, 447] width 255 height 38
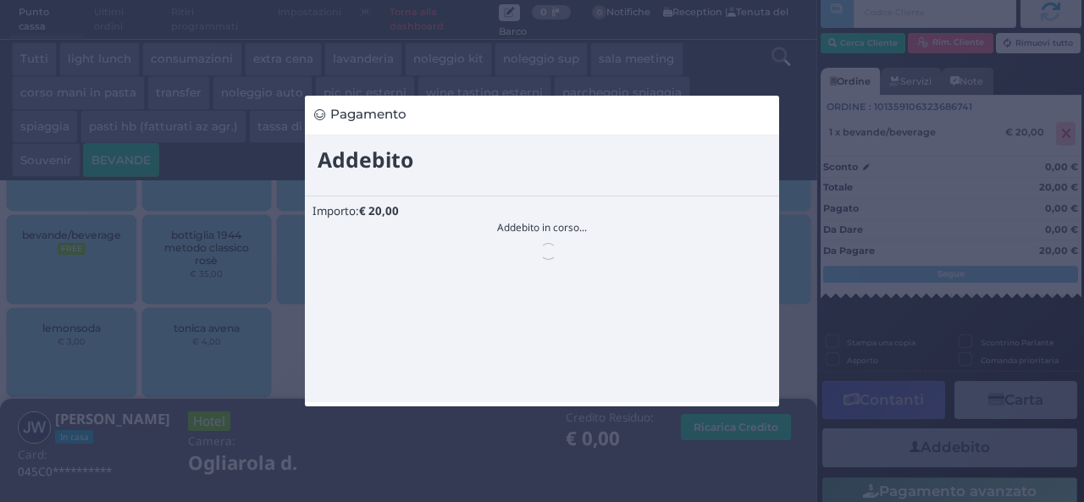
scroll to position [0, 0]
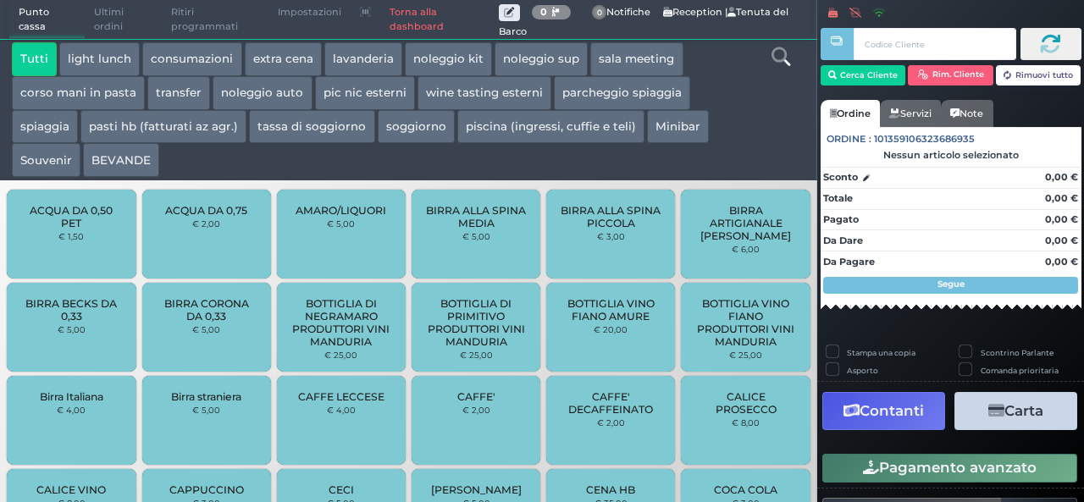
click at [130, 157] on button "BEVANDE" at bounding box center [121, 160] width 76 height 34
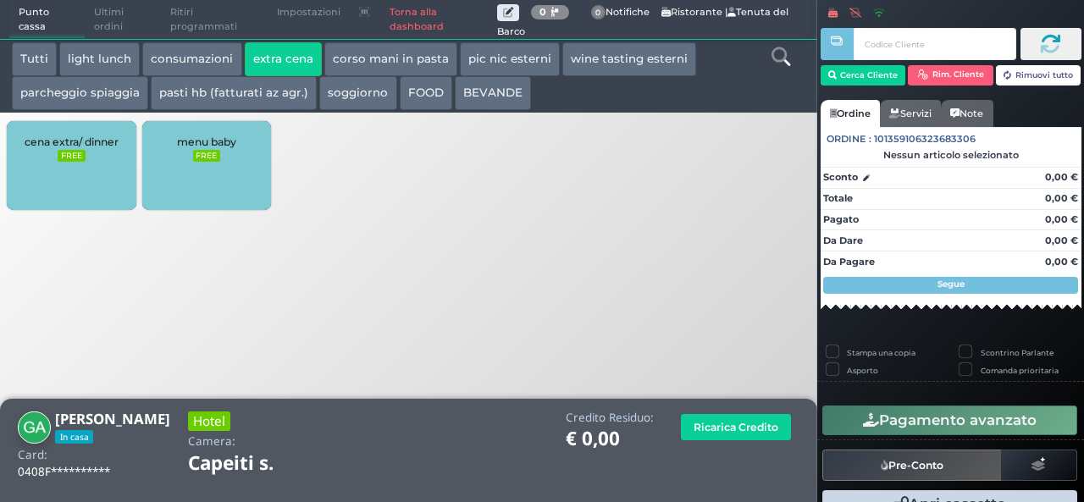
click at [64, 159] on small "FREE" at bounding box center [71, 156] width 27 height 12
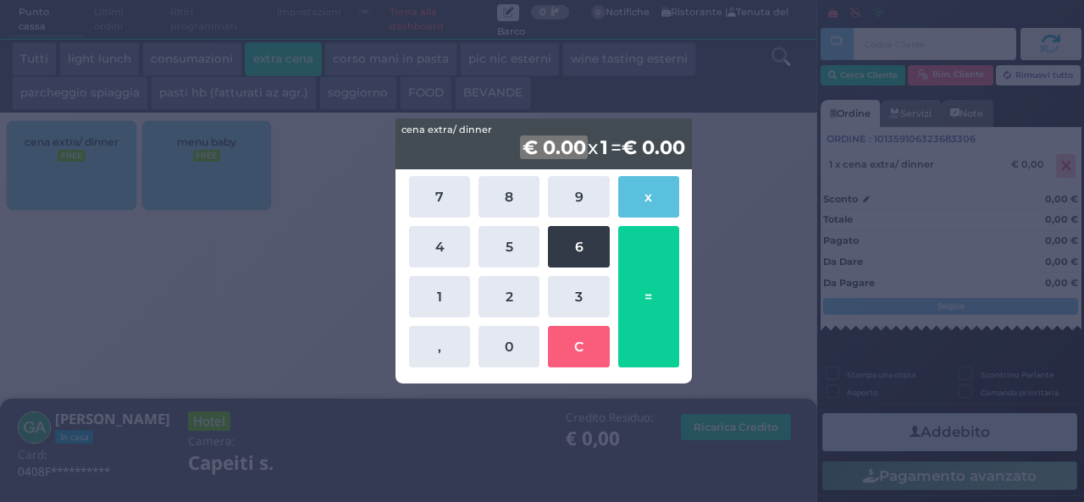
click at [577, 251] on button "6" at bounding box center [578, 246] width 61 height 41
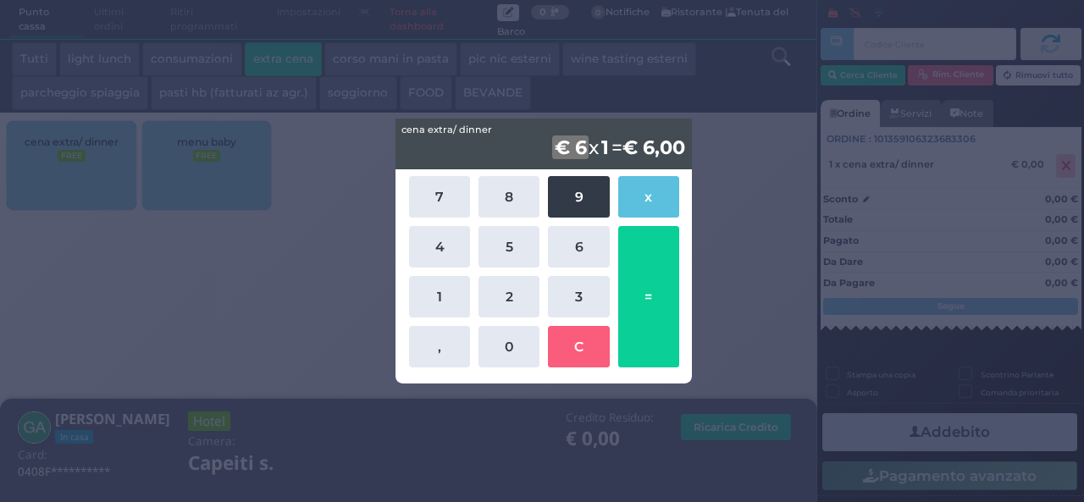
click at [572, 192] on button "9" at bounding box center [578, 196] width 61 height 41
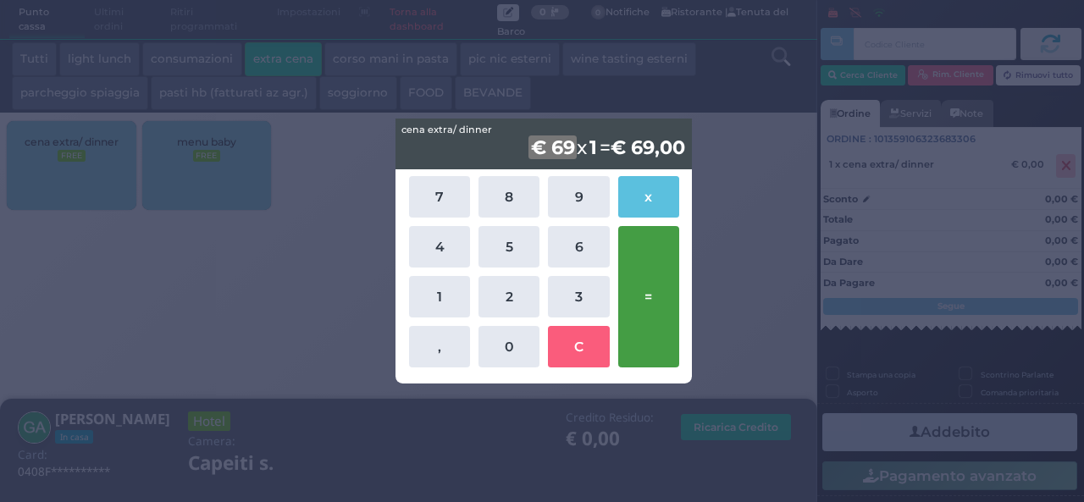
click at [668, 291] on button "=" at bounding box center [648, 296] width 61 height 141
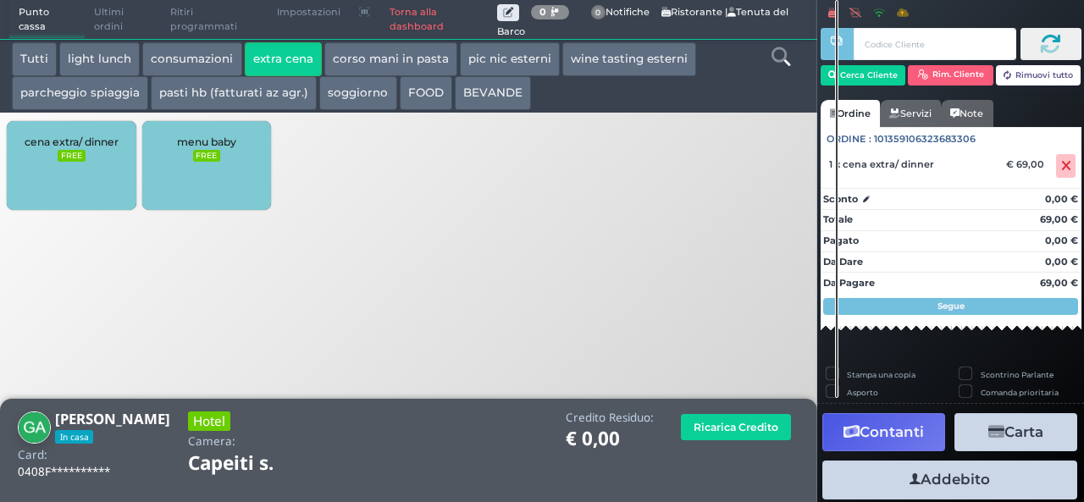
scroll to position [47, 0]
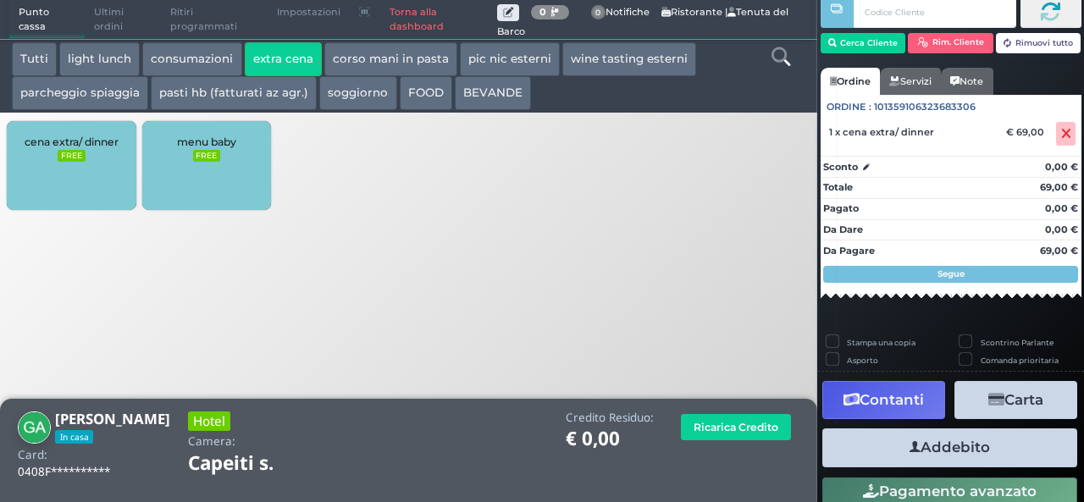
click at [955, 449] on button "Addebito" at bounding box center [949, 447] width 255 height 38
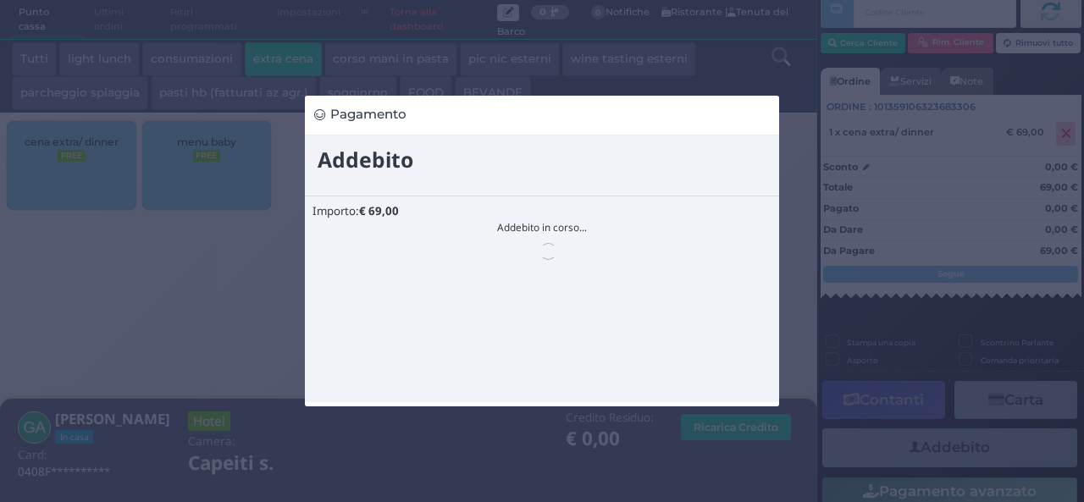
scroll to position [0, 0]
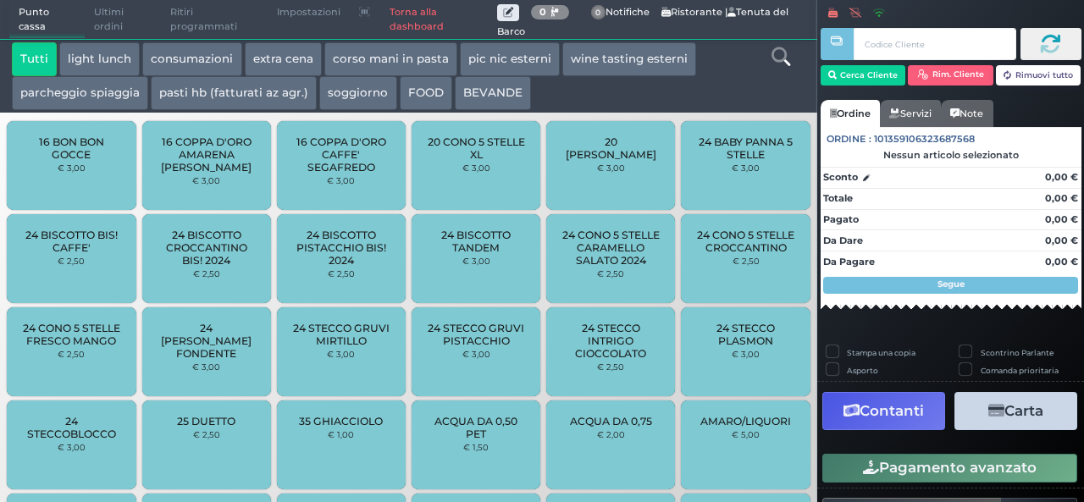
click at [279, 52] on button "extra cena" at bounding box center [283, 59] width 77 height 34
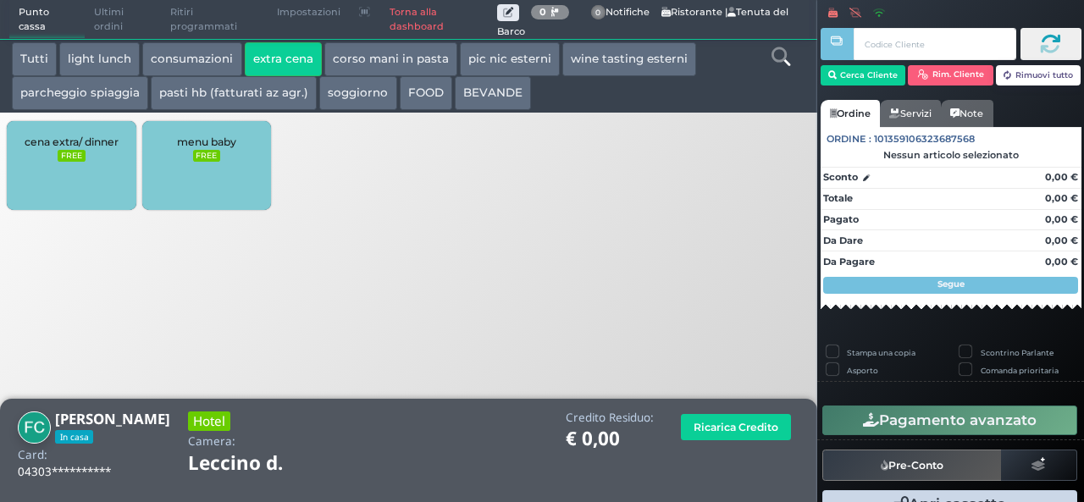
click at [111, 163] on div "cena extra/ dinner FREE" at bounding box center [71, 165] width 129 height 89
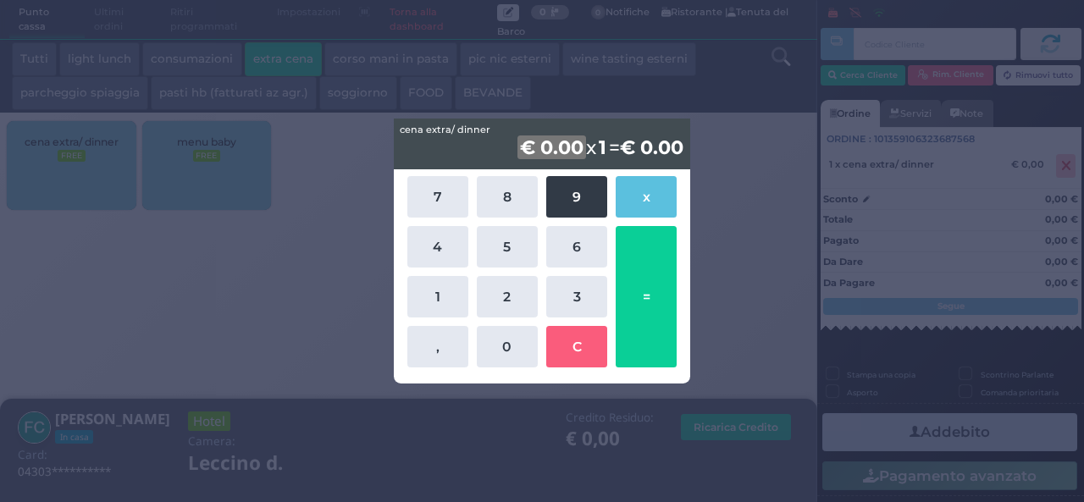
click at [566, 194] on button "9" at bounding box center [576, 196] width 61 height 41
click at [566, 192] on button "9" at bounding box center [576, 196] width 61 height 41
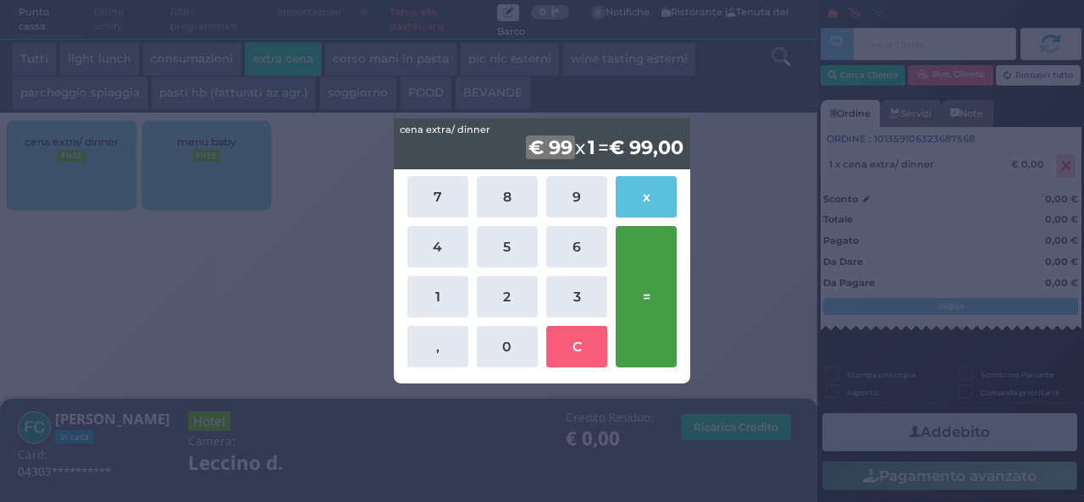
click at [650, 290] on button "=" at bounding box center [645, 296] width 61 height 141
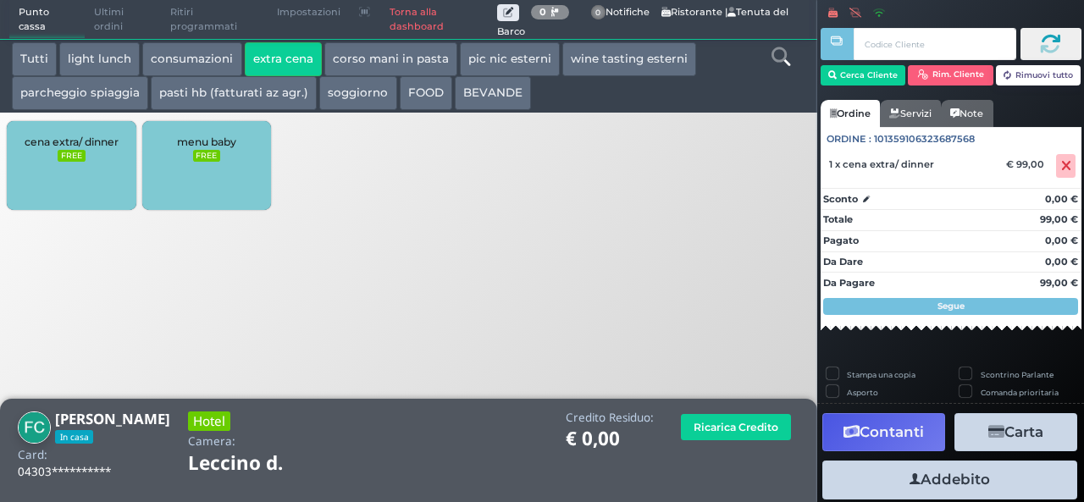
click at [960, 480] on button "Addebito" at bounding box center [949, 480] width 255 height 38
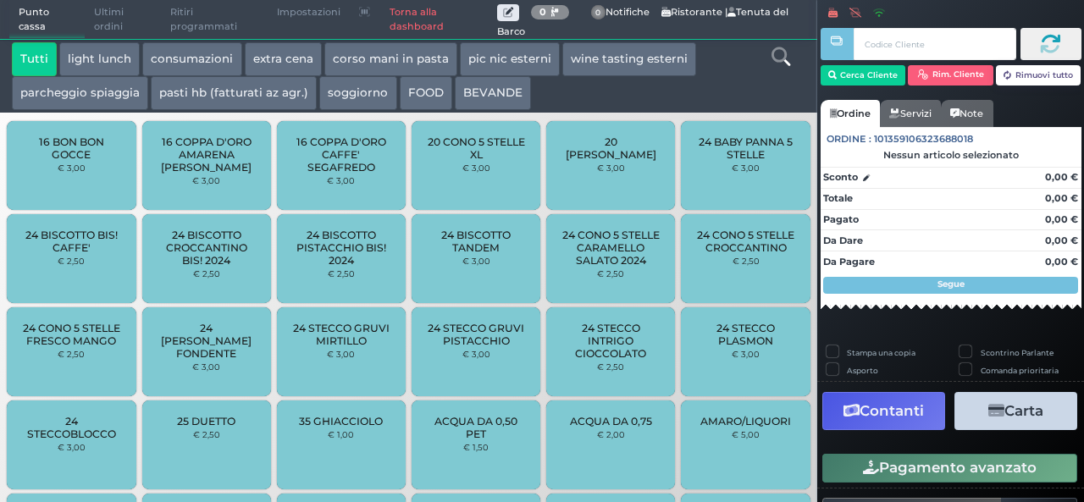
click at [291, 54] on button "extra cena" at bounding box center [283, 59] width 77 height 34
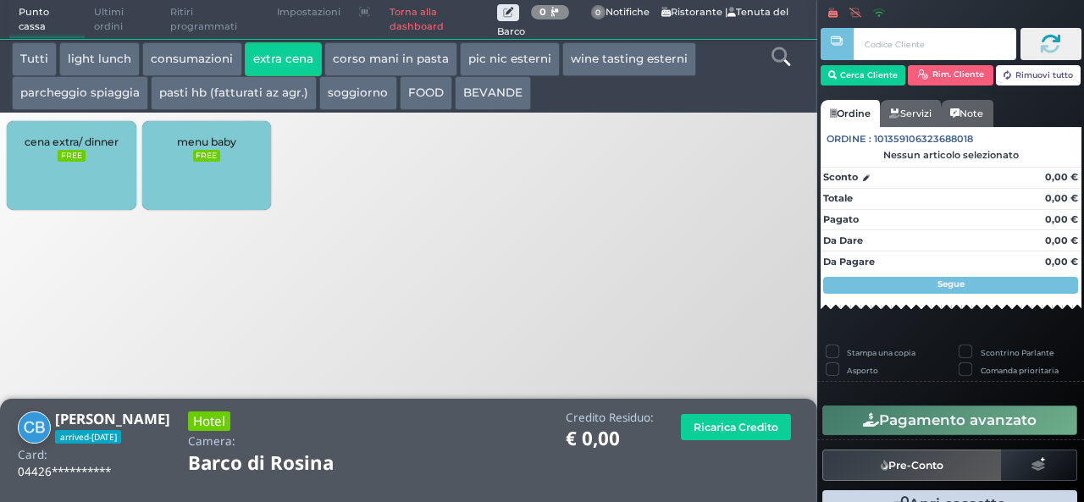
click at [101, 135] on span "cena extra/ dinner" at bounding box center [72, 141] width 94 height 13
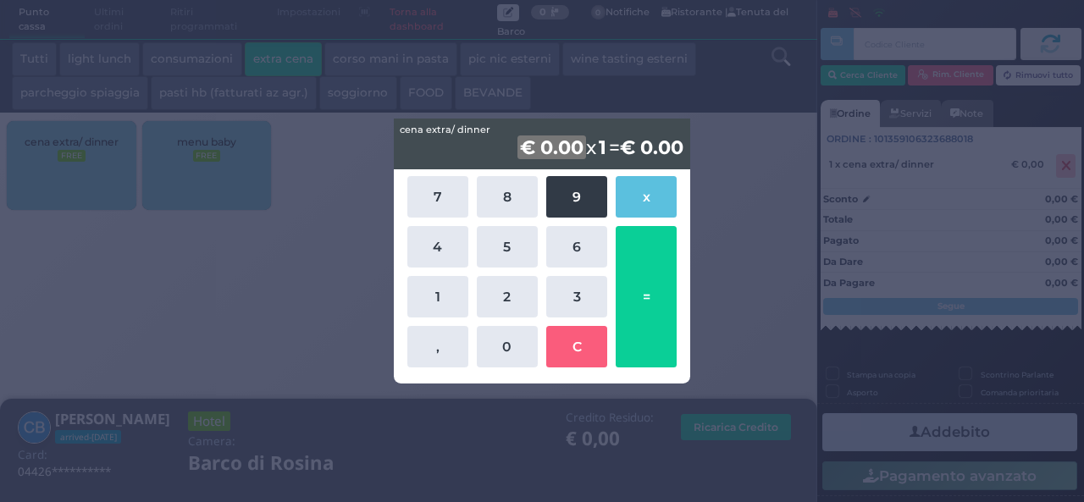
click at [571, 204] on button "9" at bounding box center [576, 196] width 61 height 41
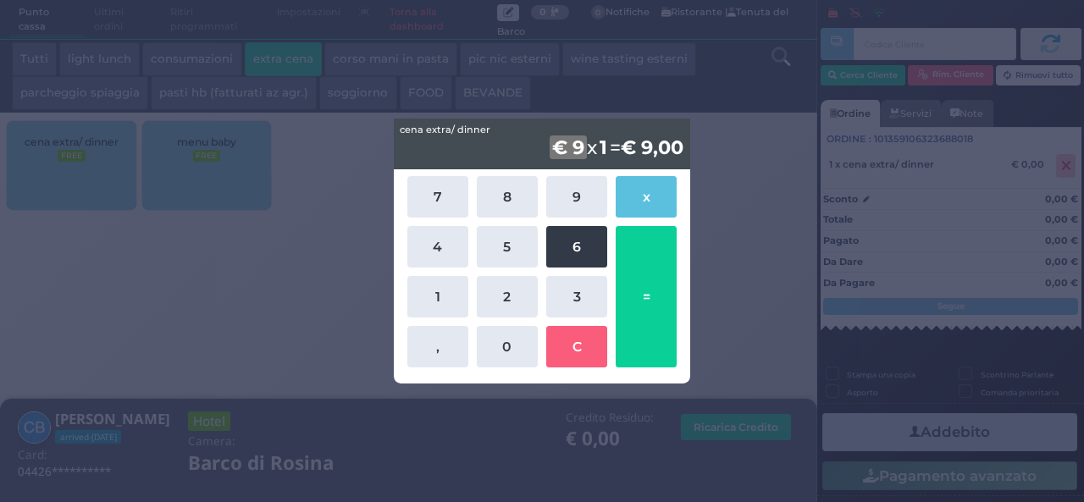
click at [584, 241] on button "6" at bounding box center [576, 246] width 61 height 41
click at [655, 284] on button "=" at bounding box center [645, 296] width 61 height 141
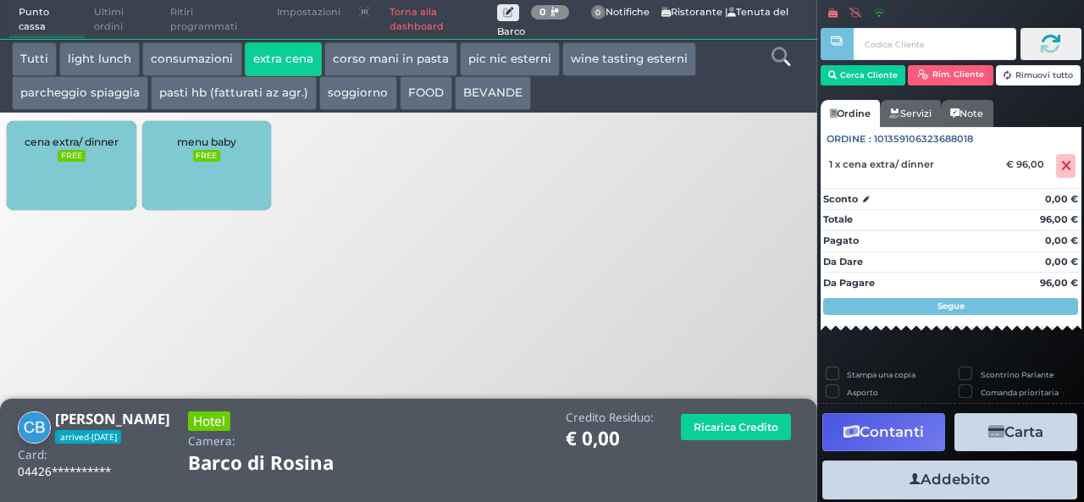
click at [971, 483] on button "Addebito" at bounding box center [949, 480] width 255 height 38
